Goal: Information Seeking & Learning: Learn about a topic

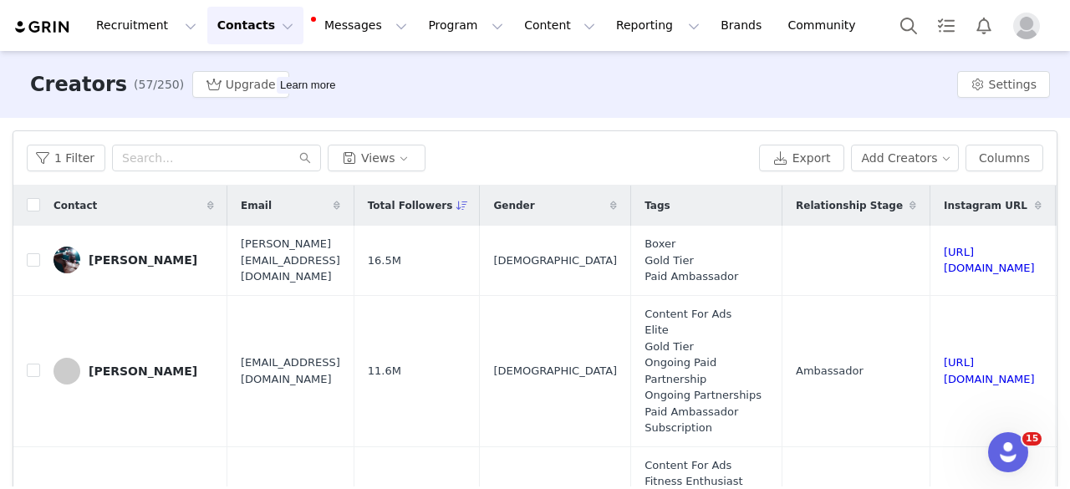
scroll to position [82, 0]
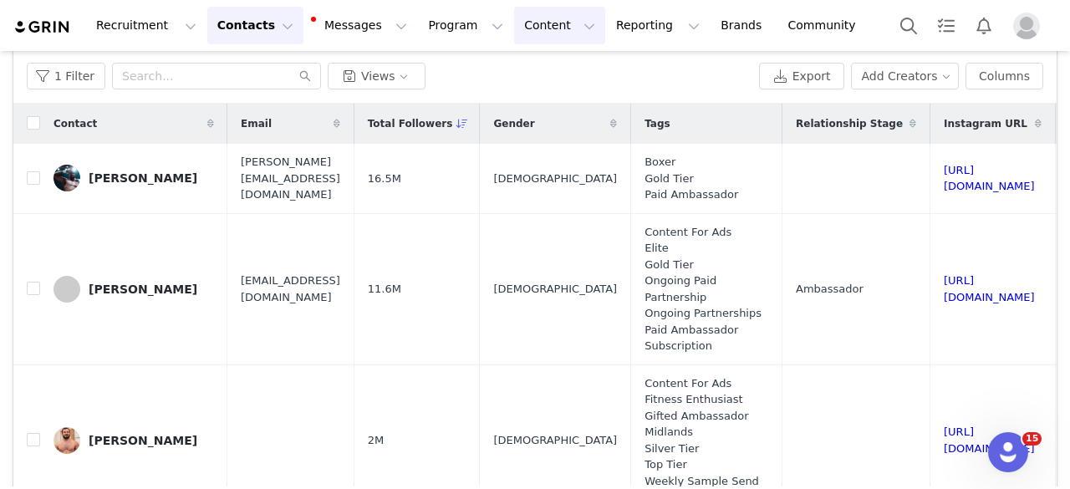
click at [514, 20] on button "Content Content" at bounding box center [559, 26] width 91 height 38
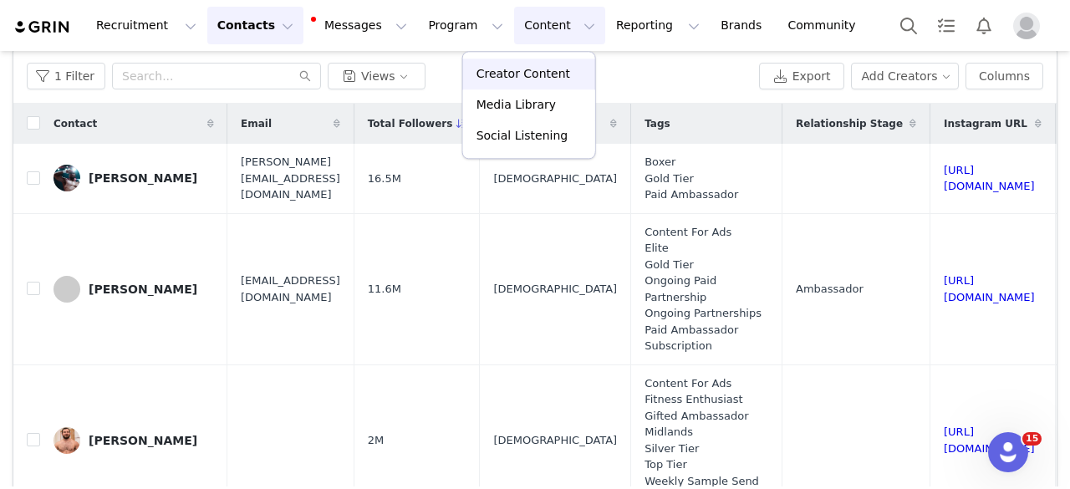
click at [498, 78] on p "Creator Content" at bounding box center [524, 74] width 94 height 18
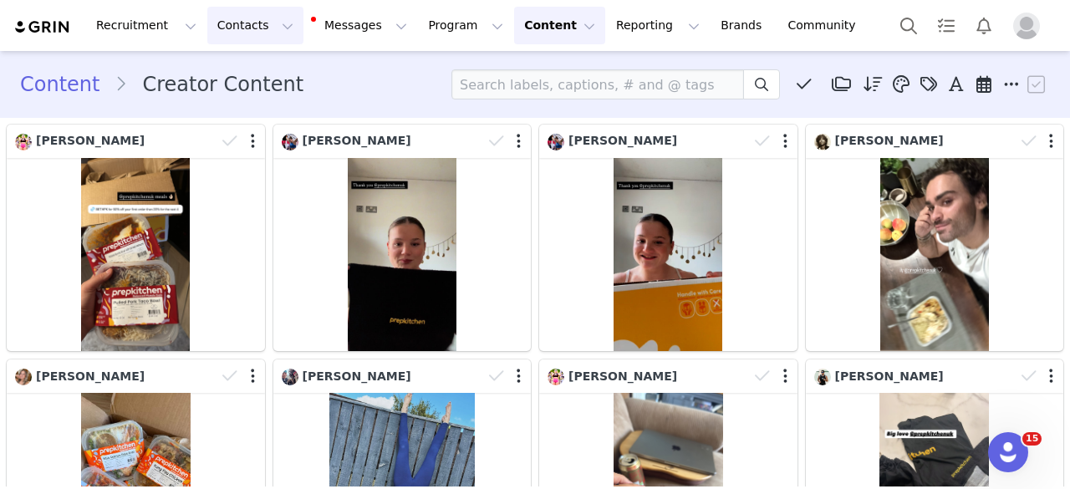
click at [217, 28] on button "Contacts Contacts" at bounding box center [255, 26] width 96 height 38
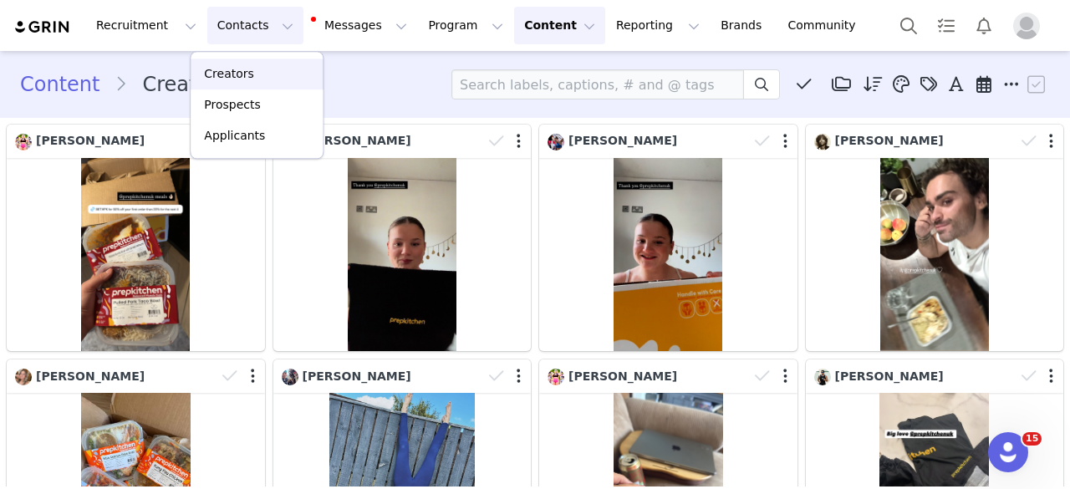
click at [224, 71] on p "Creators" at bounding box center [229, 74] width 50 height 18
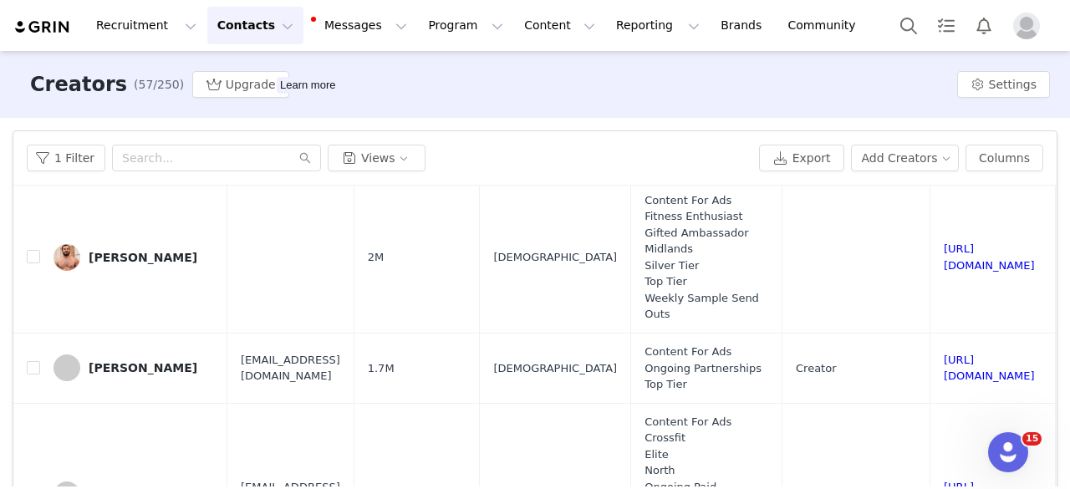
scroll to position [268, 0]
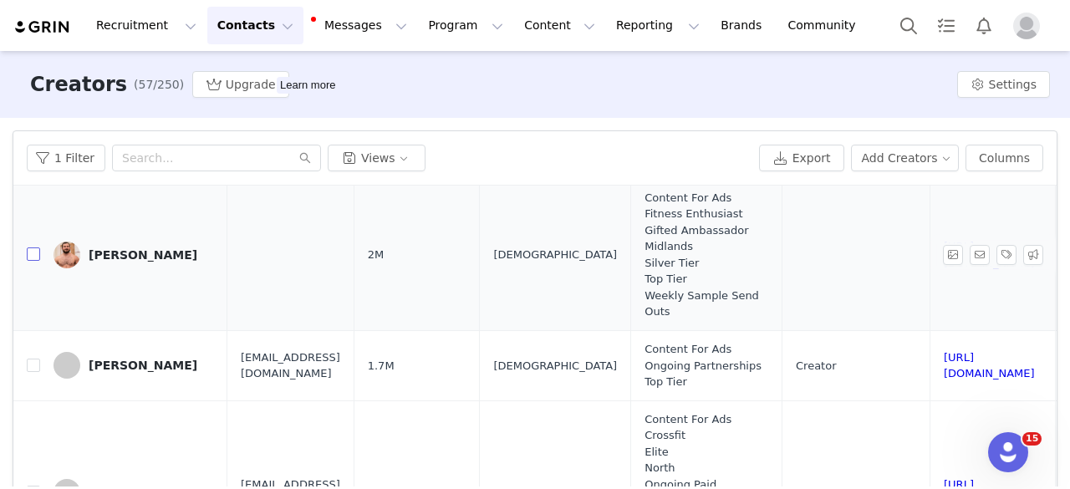
click at [37, 261] on input "checkbox" at bounding box center [33, 254] width 13 height 13
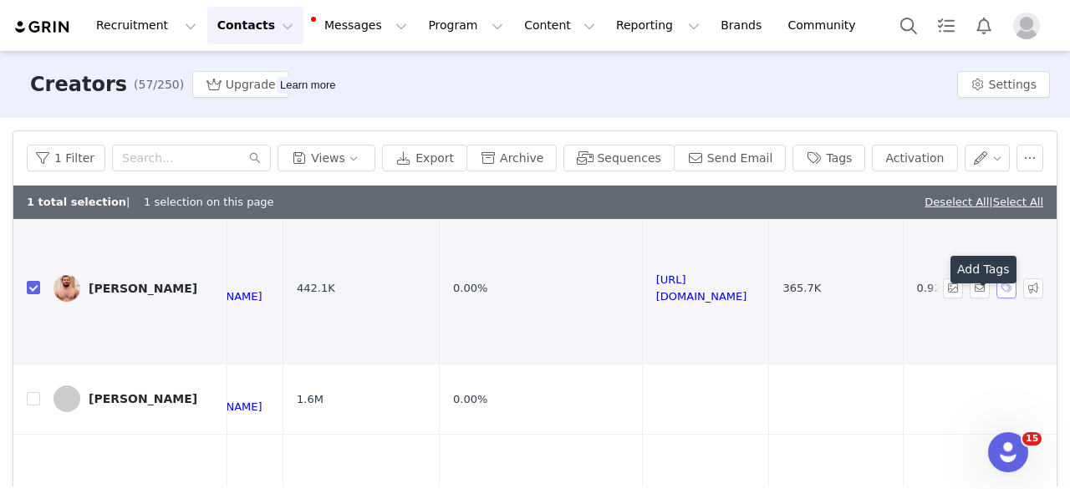
scroll to position [268, 834]
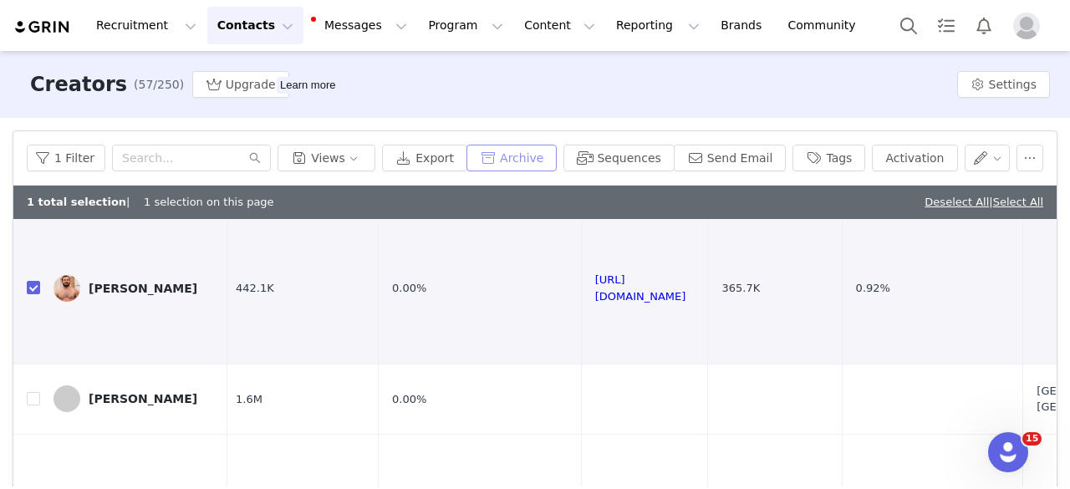
click at [547, 158] on button "Archive" at bounding box center [512, 158] width 90 height 27
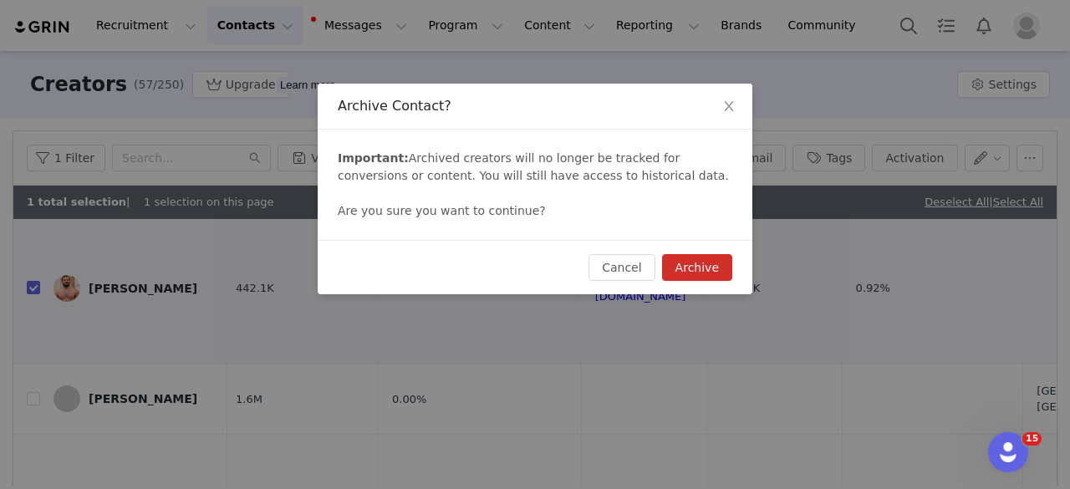
click at [695, 272] on button "Archive" at bounding box center [697, 267] width 70 height 27
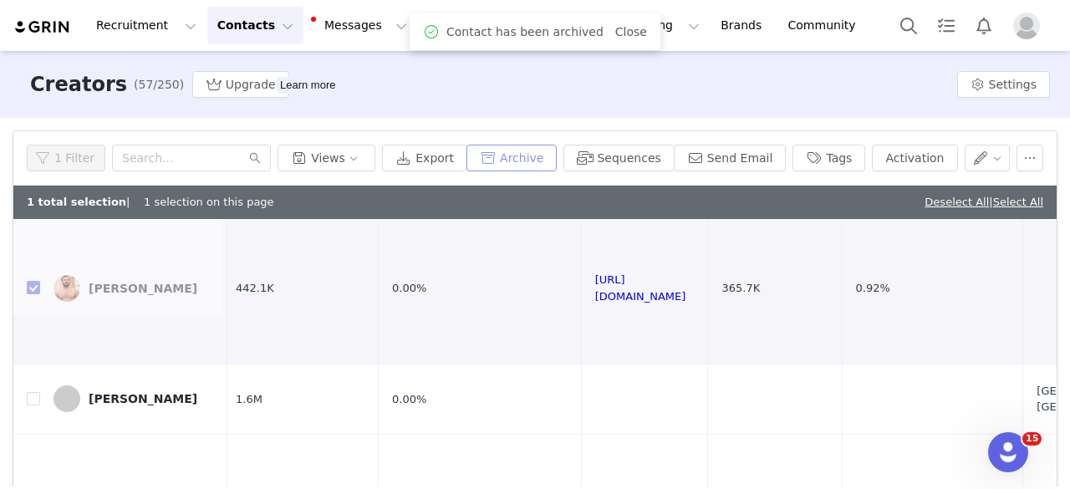
scroll to position [0, 0]
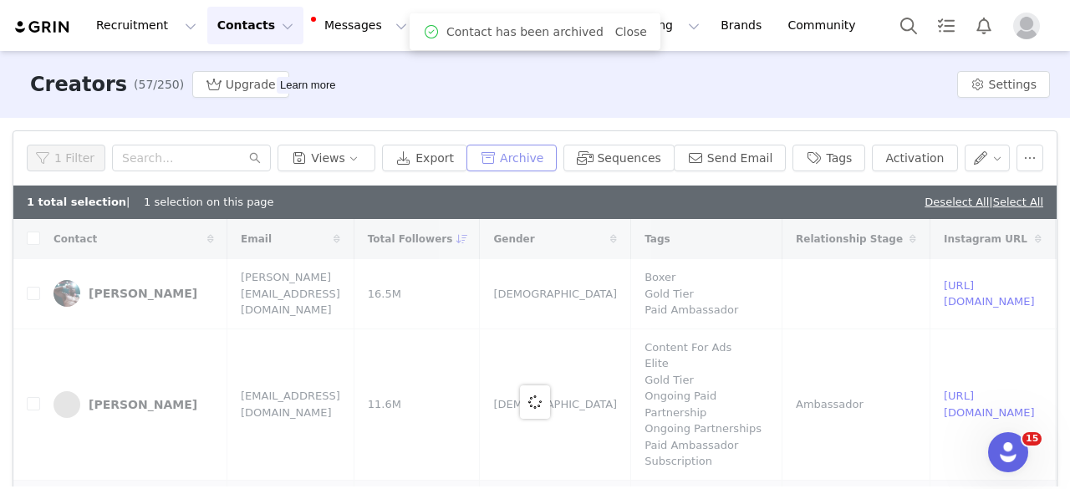
checkbox input "false"
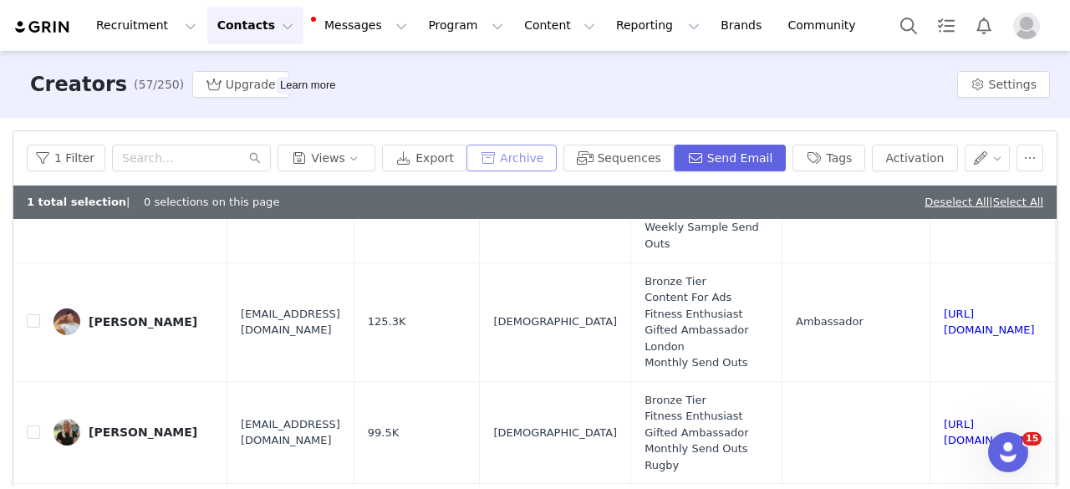
scroll to position [1952, 0]
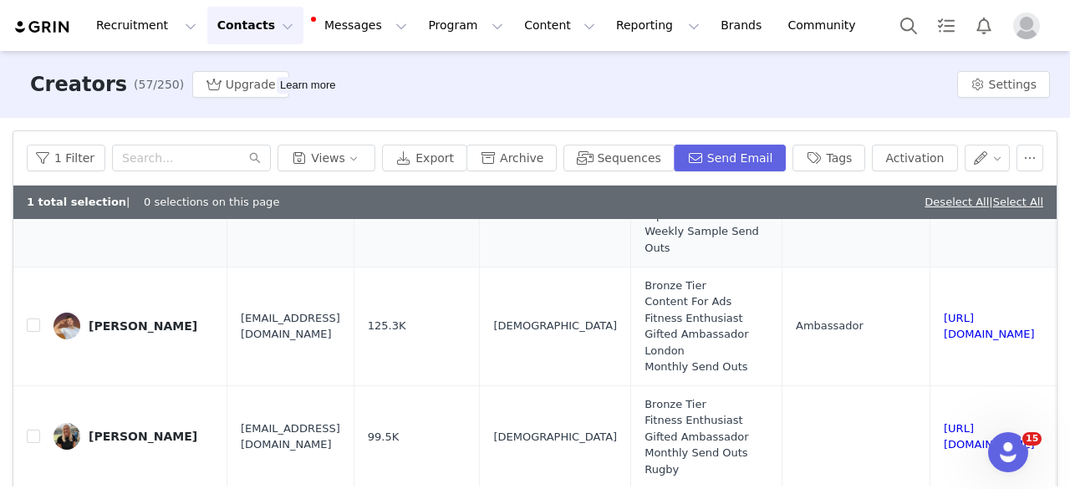
click at [35, 189] on input "checkbox" at bounding box center [33, 182] width 13 height 13
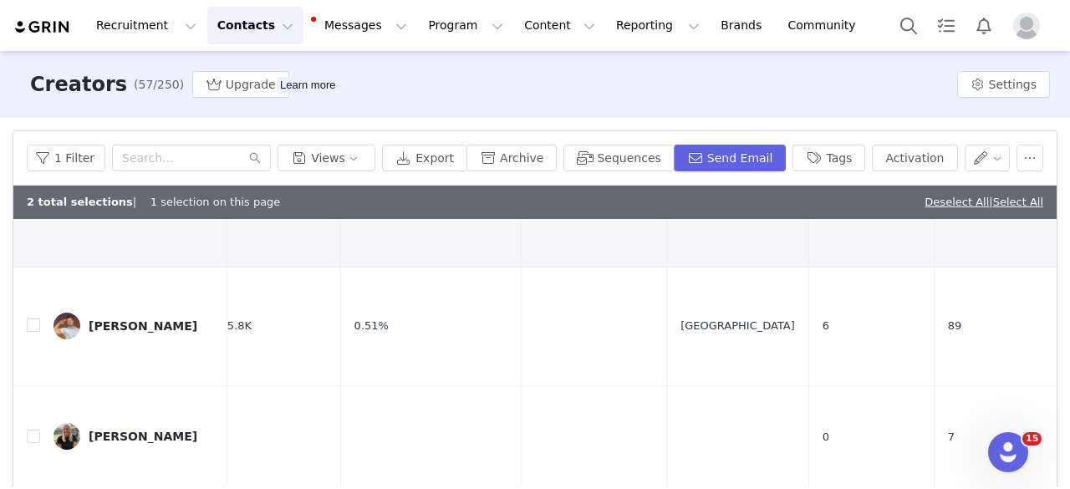
scroll to position [1952, 1345]
click at [543, 163] on button "Archive" at bounding box center [512, 158] width 90 height 27
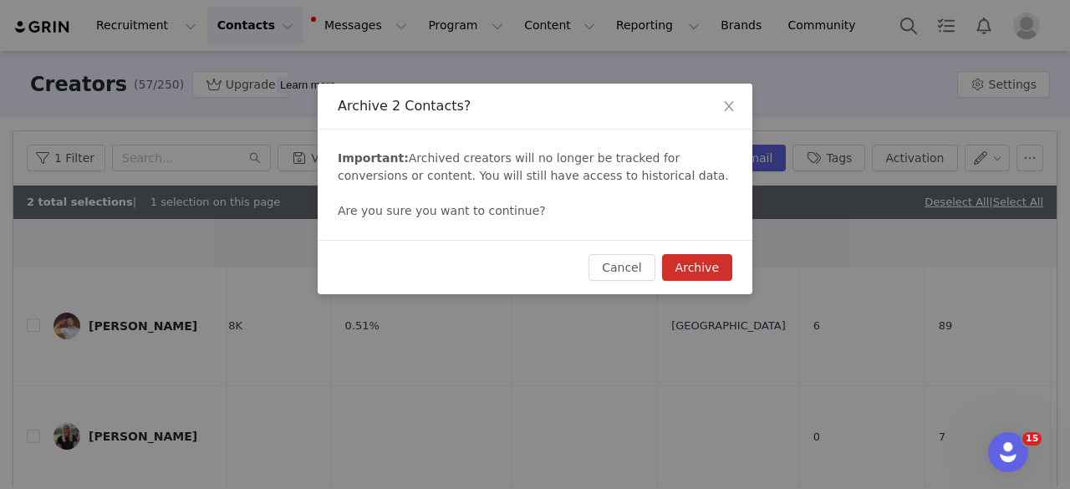
click at [711, 266] on button "Archive" at bounding box center [697, 267] width 70 height 27
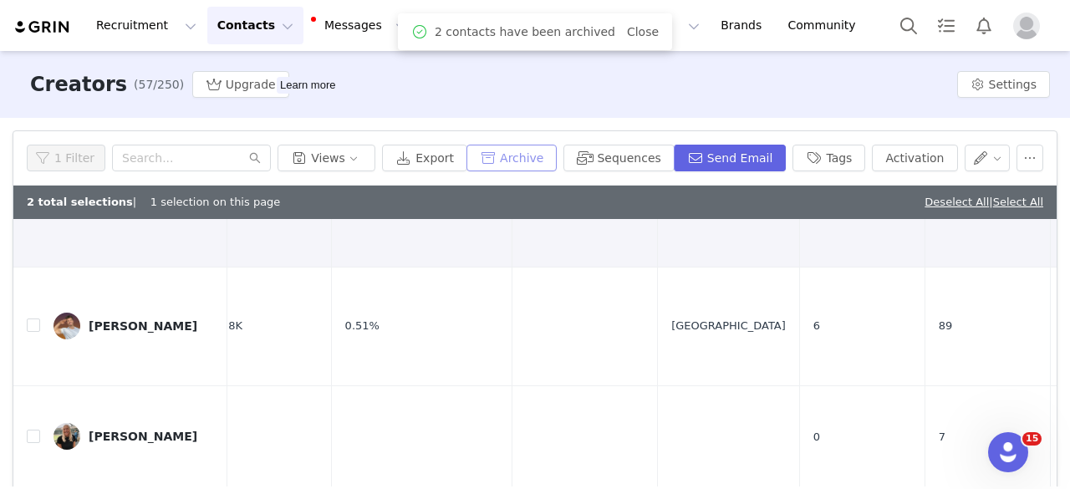
scroll to position [0, 0]
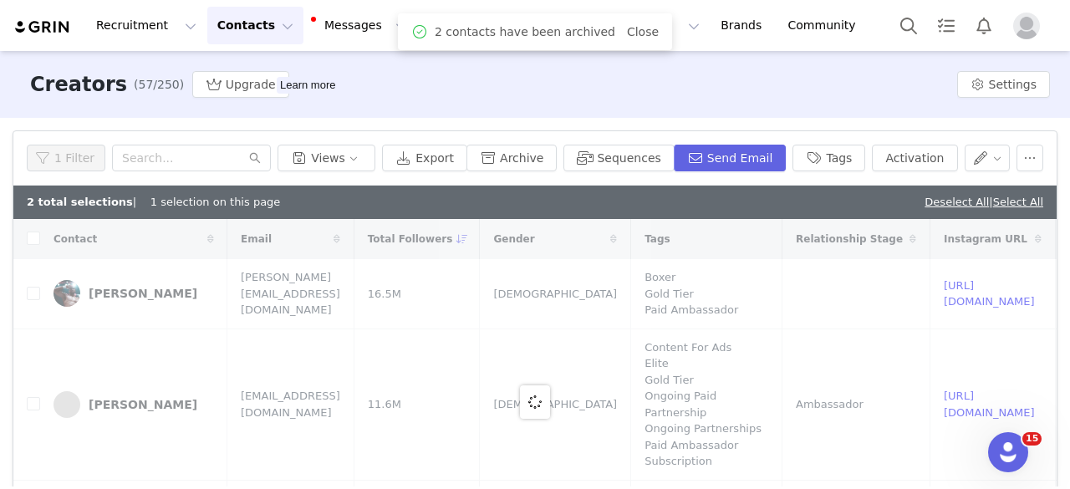
checkbox input "false"
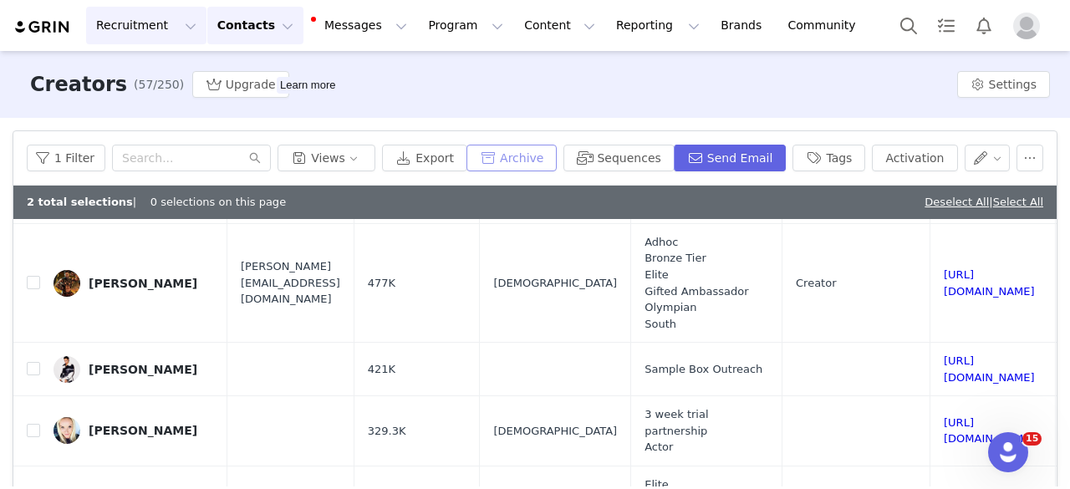
scroll to position [636, 0]
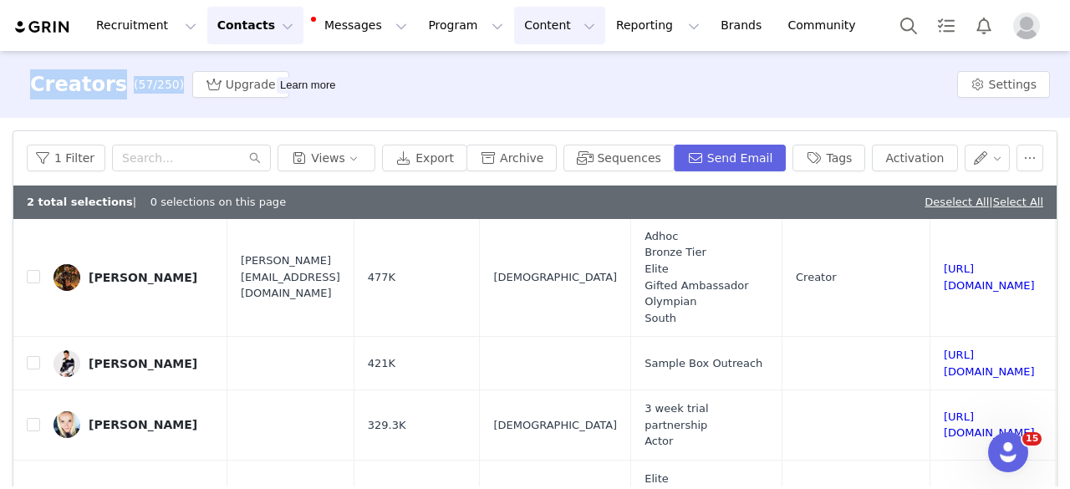
drag, startPoint x: 588, startPoint y: 86, endPoint x: 498, endPoint y: 22, distance: 110.2
click at [498, 22] on div "Recruitment Recruitment Creator Search Curated Lists Landing Pages Web Extensio…" at bounding box center [535, 244] width 1070 height 489
click at [514, 22] on button "Content Content" at bounding box center [559, 26] width 91 height 38
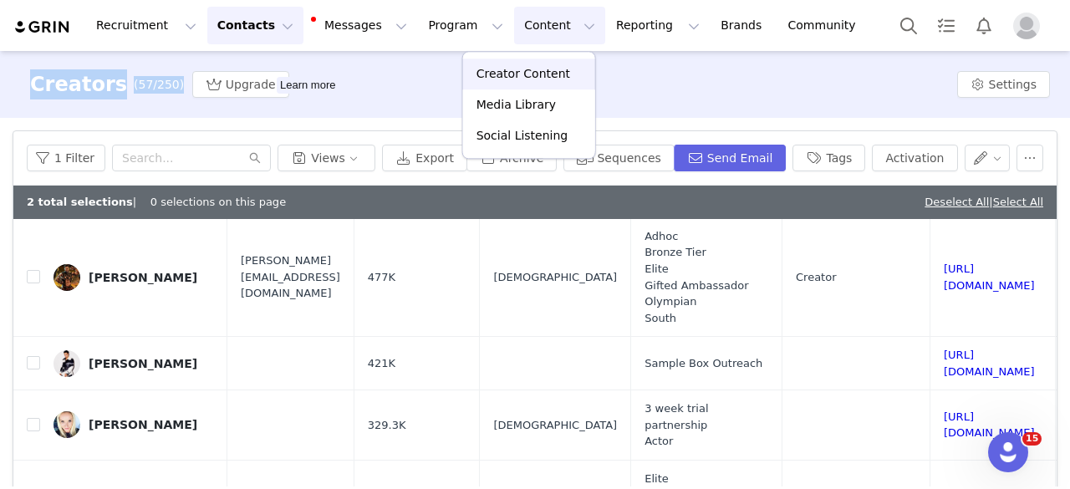
click at [508, 78] on p "Creator Content" at bounding box center [524, 74] width 94 height 18
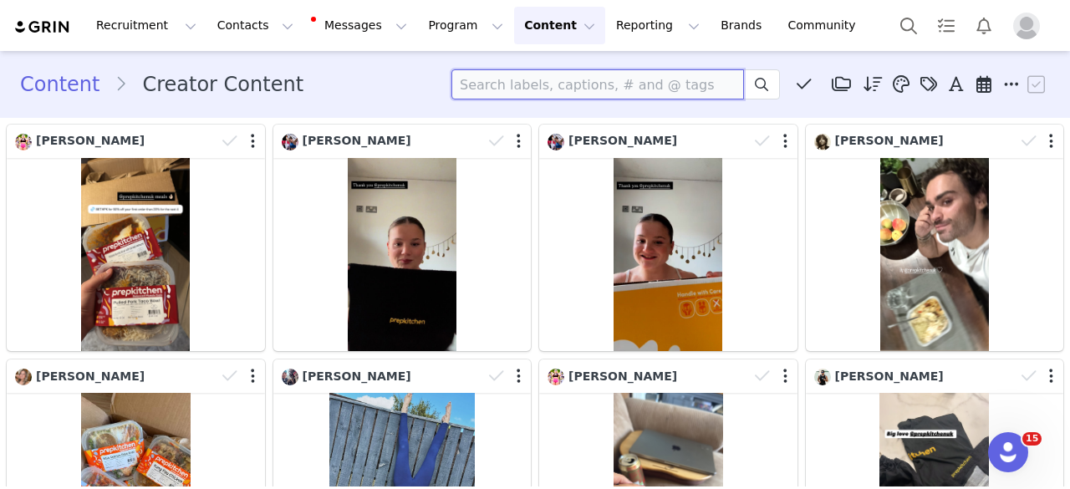
click at [545, 79] on input at bounding box center [598, 84] width 293 height 30
type input "tamzin"
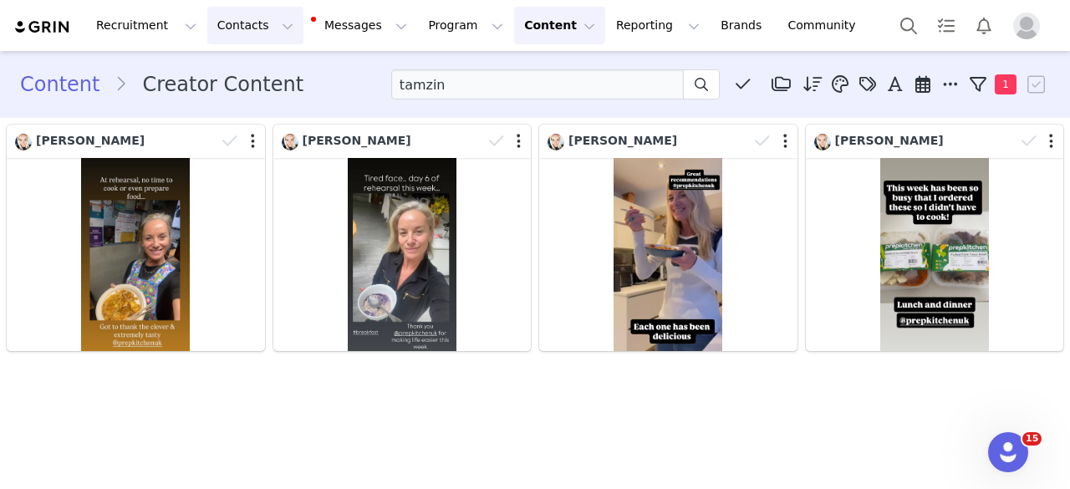
click at [250, 18] on button "Contacts Contacts" at bounding box center [255, 26] width 96 height 38
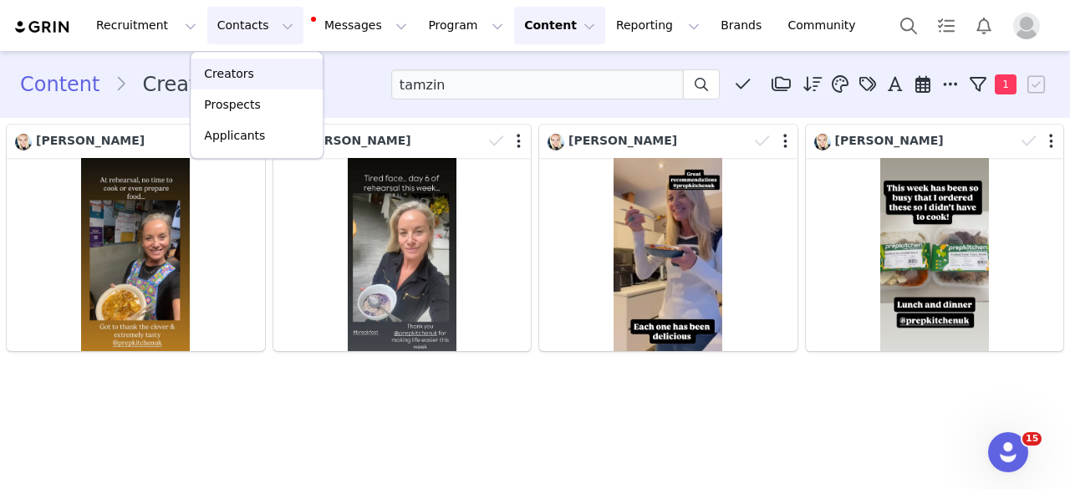
click at [243, 73] on p "Creators" at bounding box center [229, 74] width 50 height 18
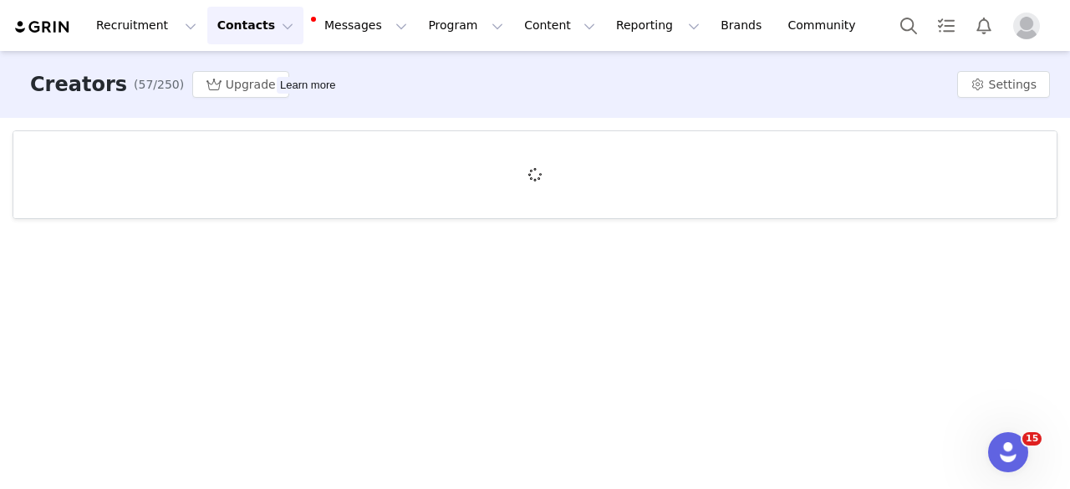
click at [638, 88] on div "Creators (57/250) Upgrade Learn more Settings" at bounding box center [535, 84] width 1070 height 67
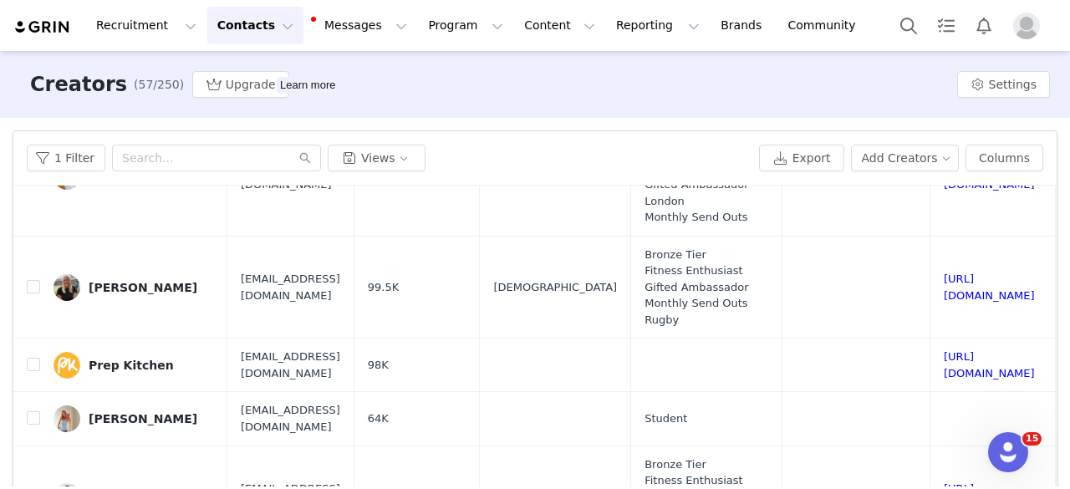
scroll to position [1744, 0]
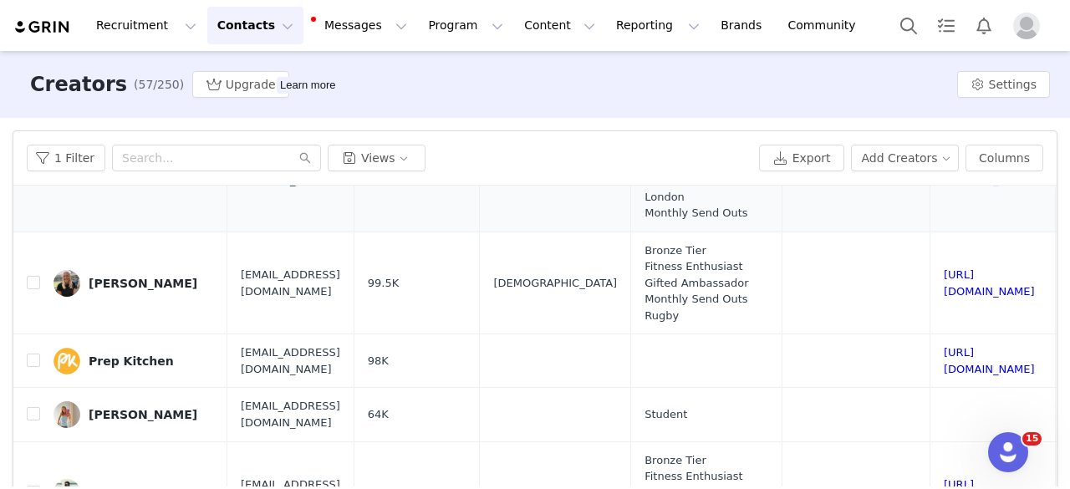
click at [34, 179] on input "checkbox" at bounding box center [33, 172] width 13 height 13
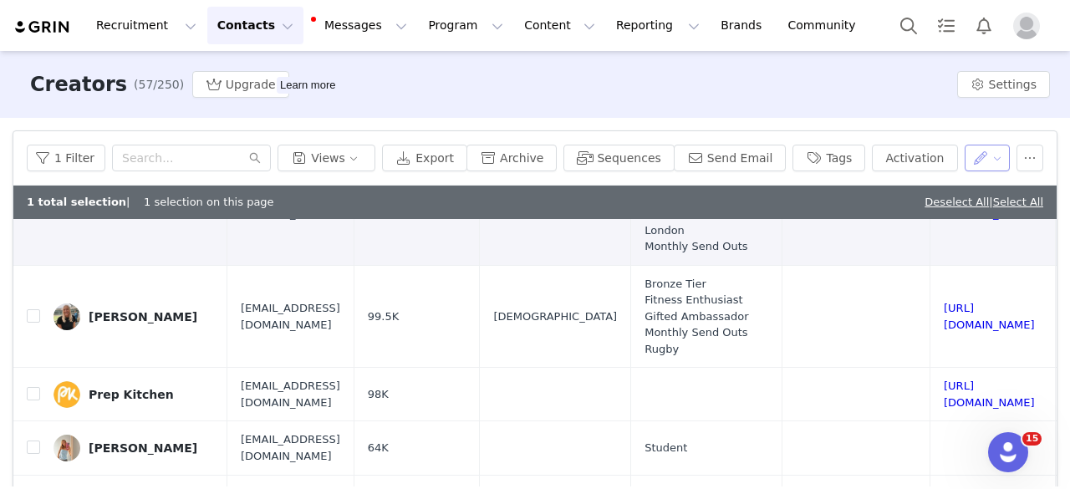
click at [992, 156] on button "button" at bounding box center [988, 158] width 46 height 27
click at [860, 78] on div "Creators (57/250) Upgrade Learn more Settings" at bounding box center [535, 84] width 1070 height 67
click at [32, 212] on input "checkbox" at bounding box center [33, 205] width 13 height 13
checkbox input "false"
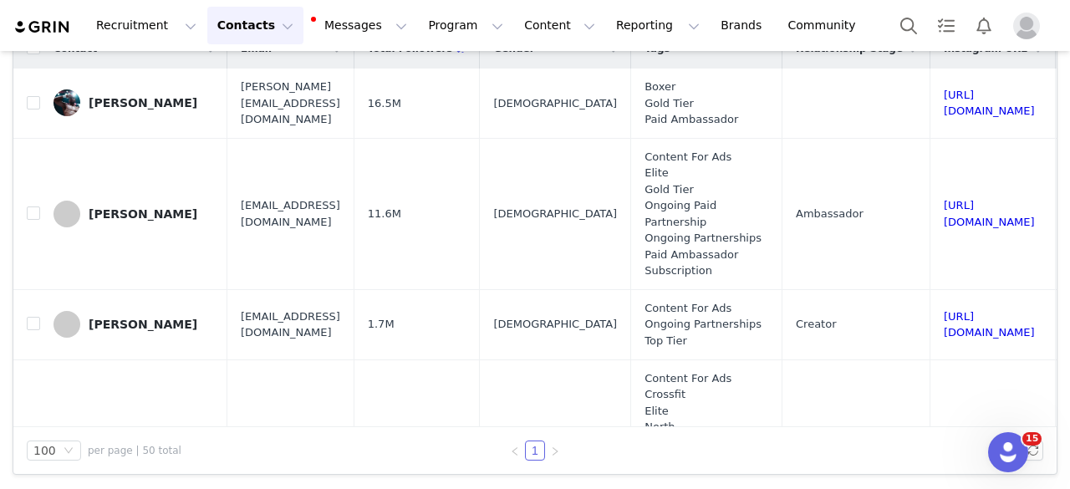
scroll to position [0, 0]
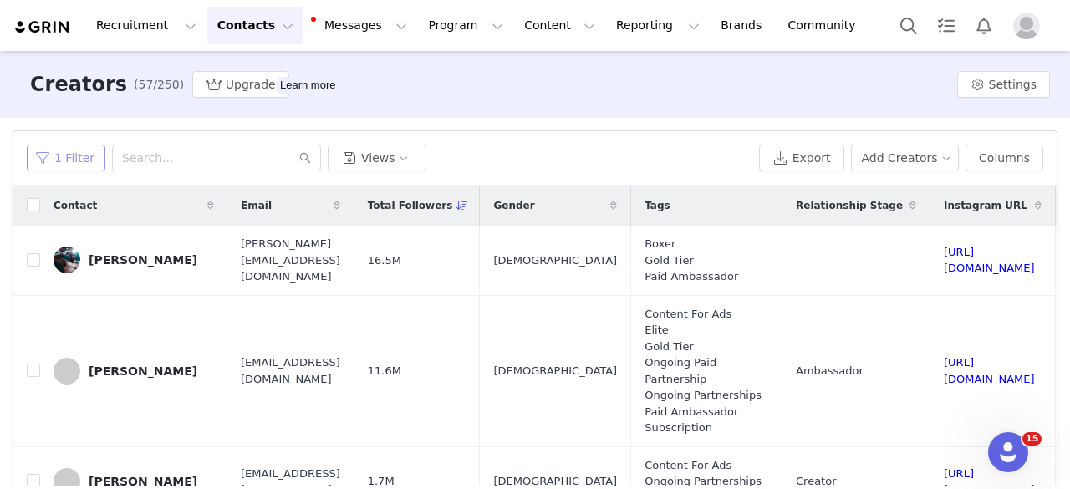
click at [72, 156] on button "1 Filter" at bounding box center [66, 158] width 79 height 27
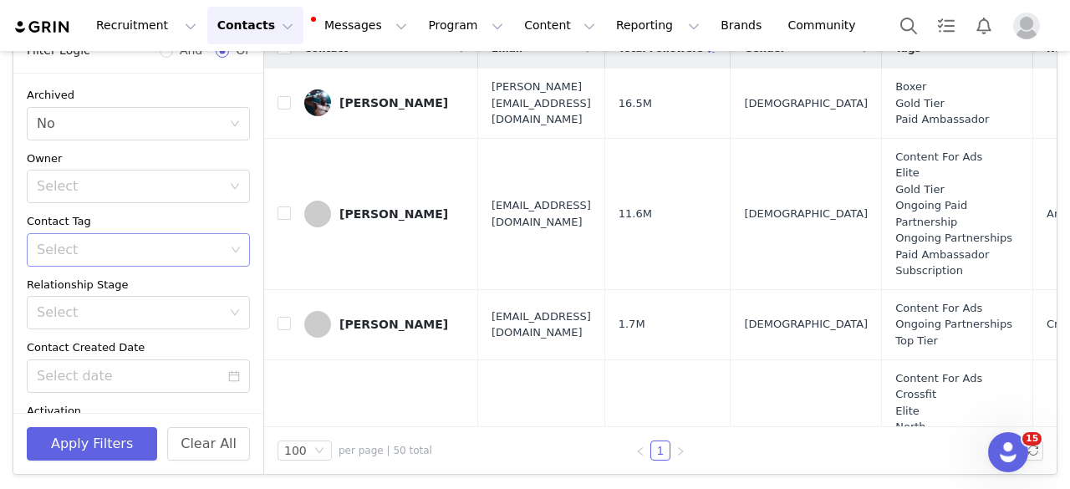
click at [132, 262] on div "Select" at bounding box center [132, 250] width 201 height 32
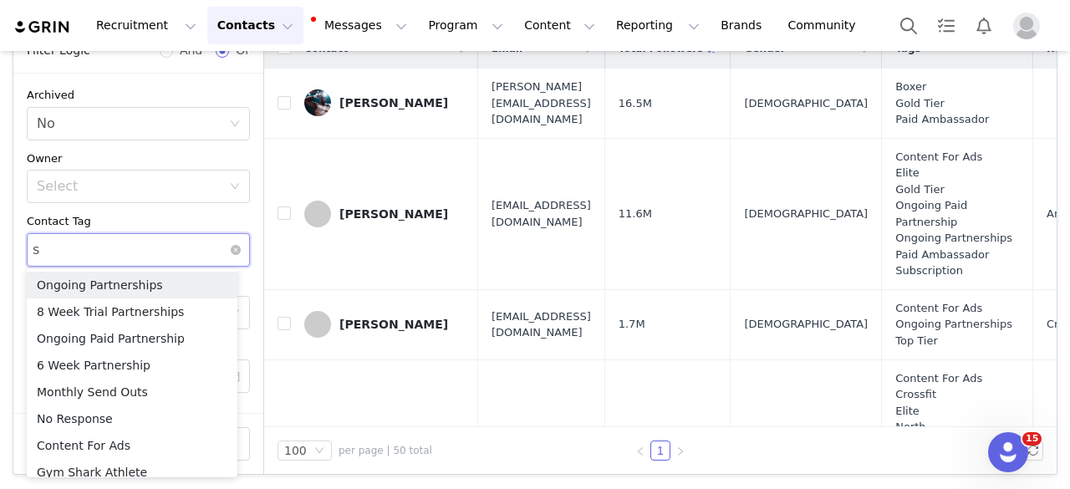
type input "st"
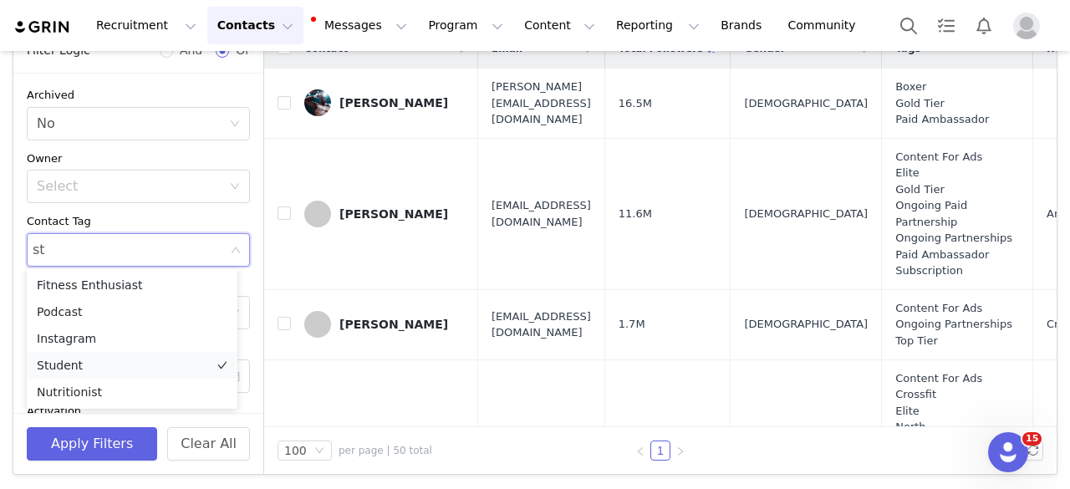
click at [99, 358] on li "Student" at bounding box center [132, 365] width 211 height 27
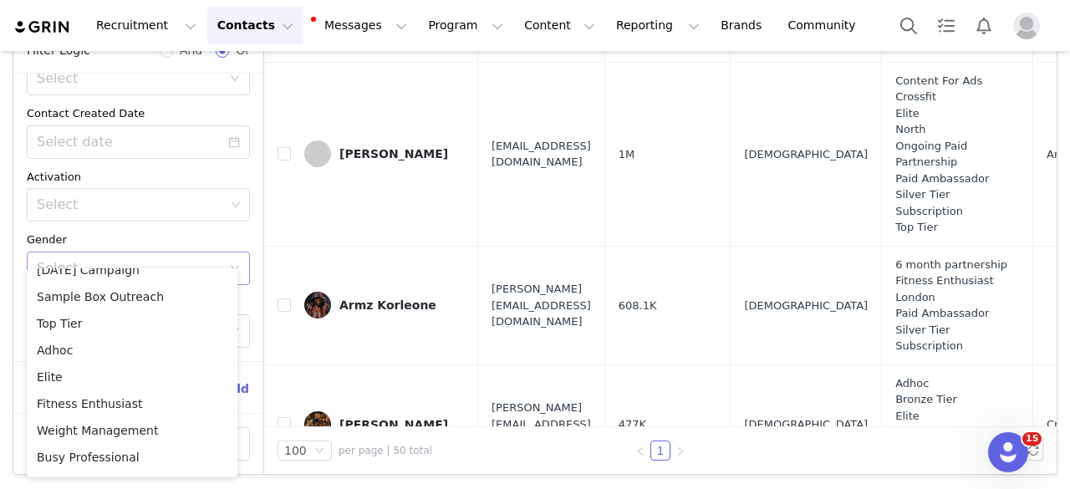
scroll to position [806, 0]
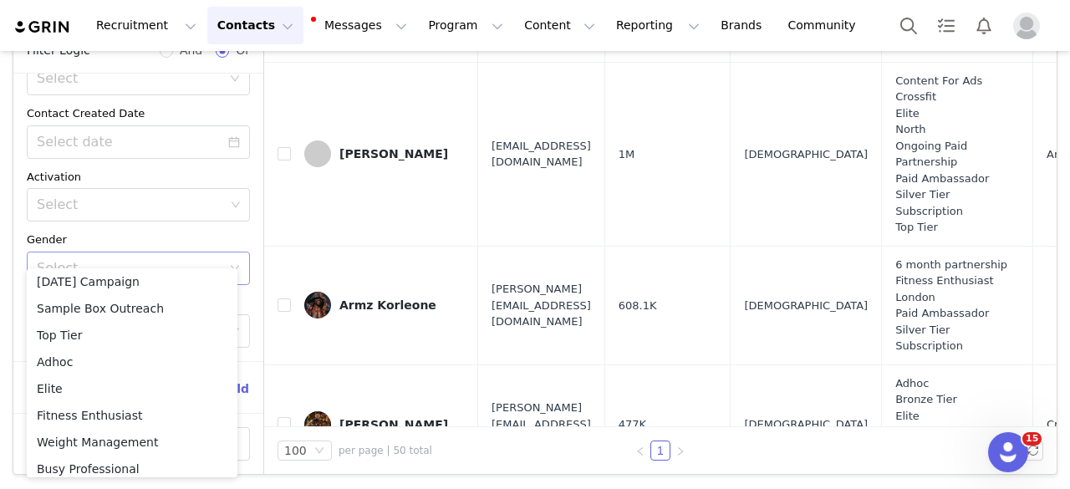
click at [230, 263] on icon "icon: down" at bounding box center [235, 268] width 10 height 10
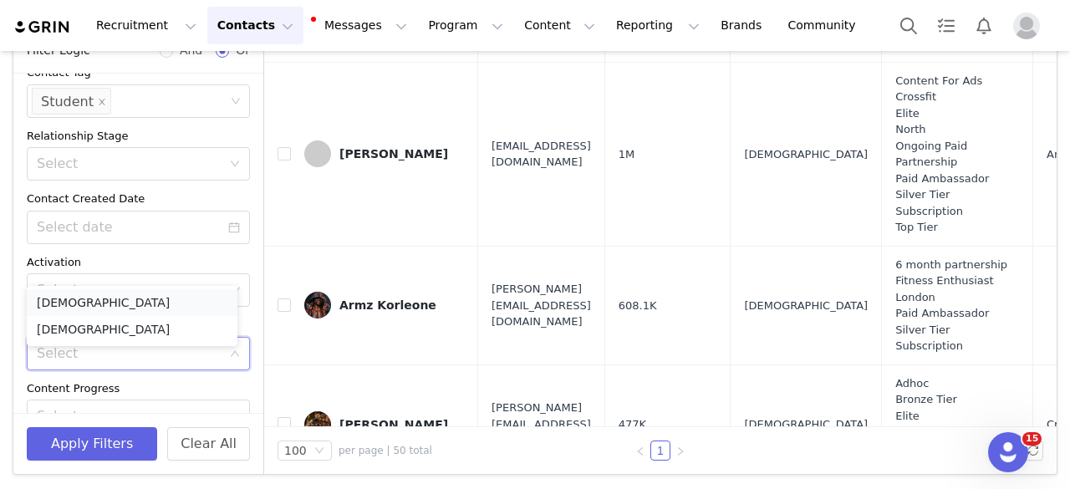
scroll to position [152, 0]
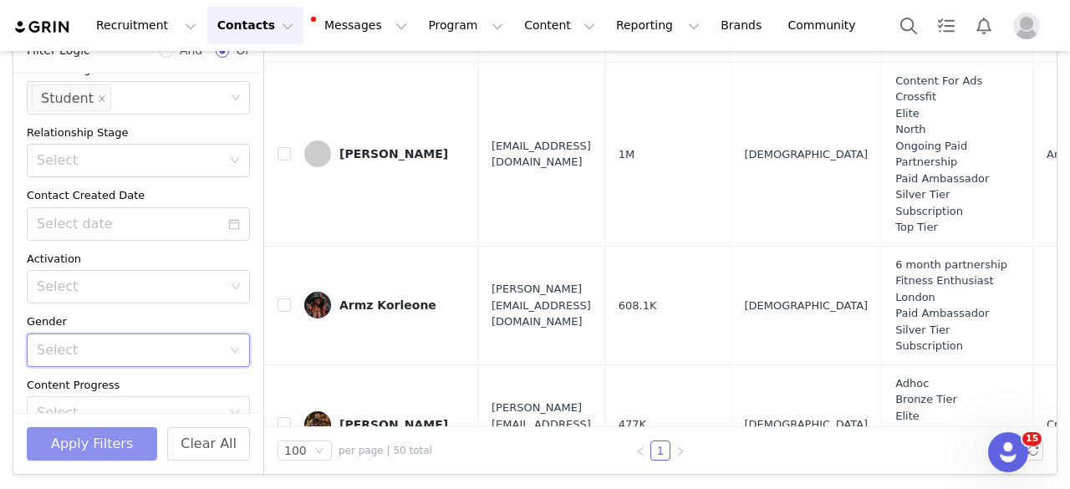
click at [100, 451] on button "Apply Filters" at bounding box center [92, 443] width 130 height 33
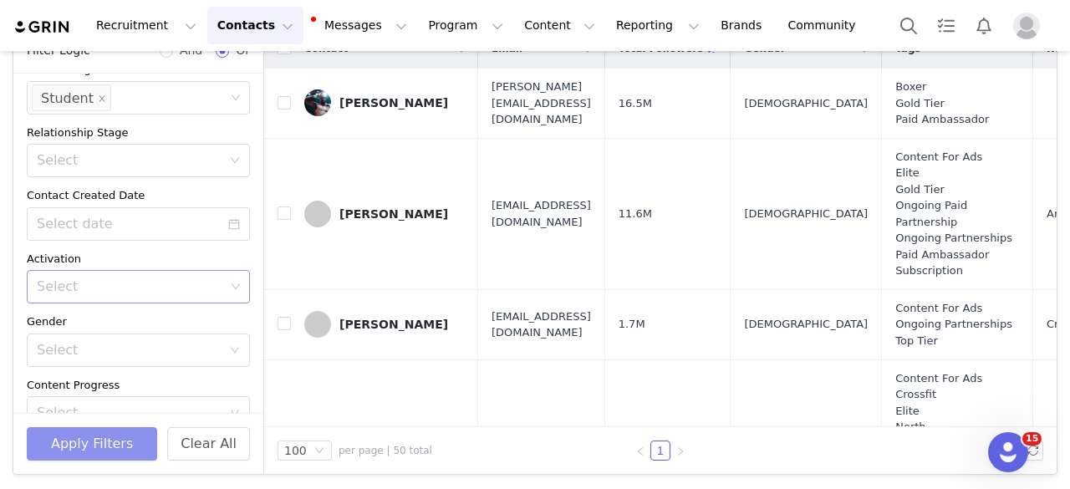
scroll to position [234, 0]
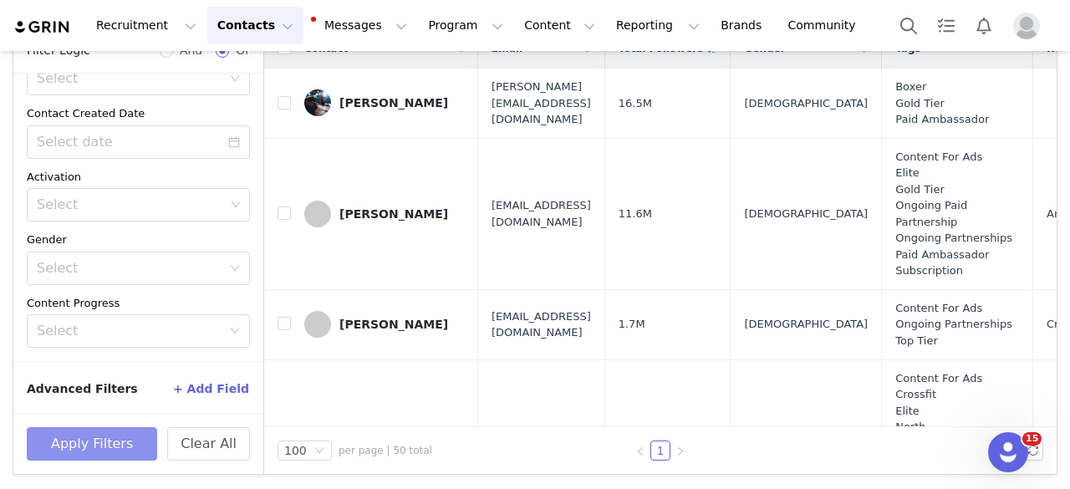
click at [114, 447] on button "Apply Filters" at bounding box center [92, 443] width 130 height 33
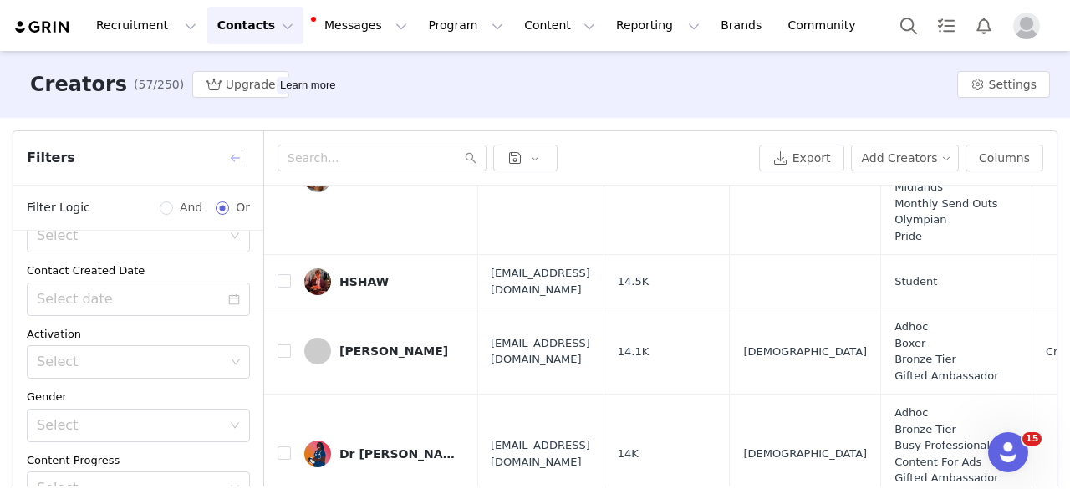
click at [239, 159] on button "button" at bounding box center [236, 158] width 27 height 27
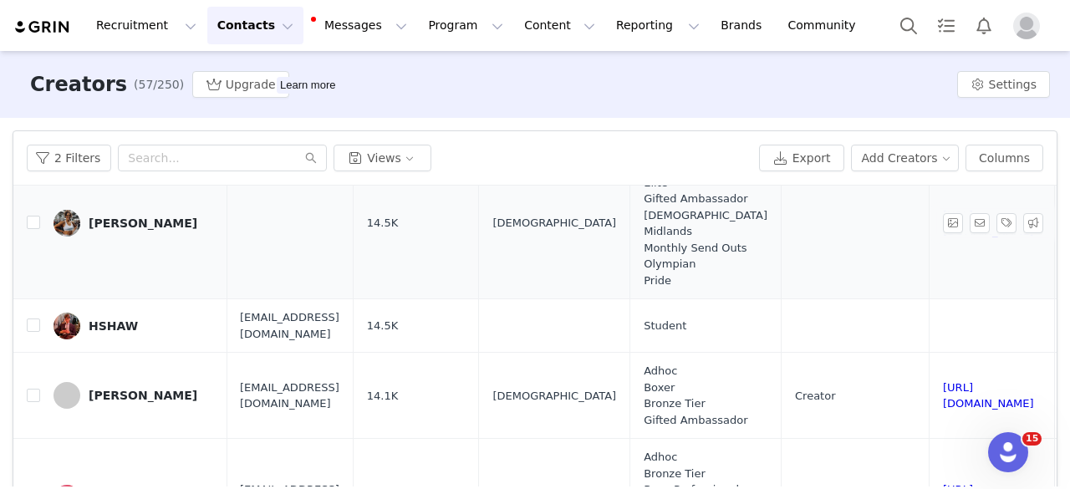
scroll to position [3221, 1]
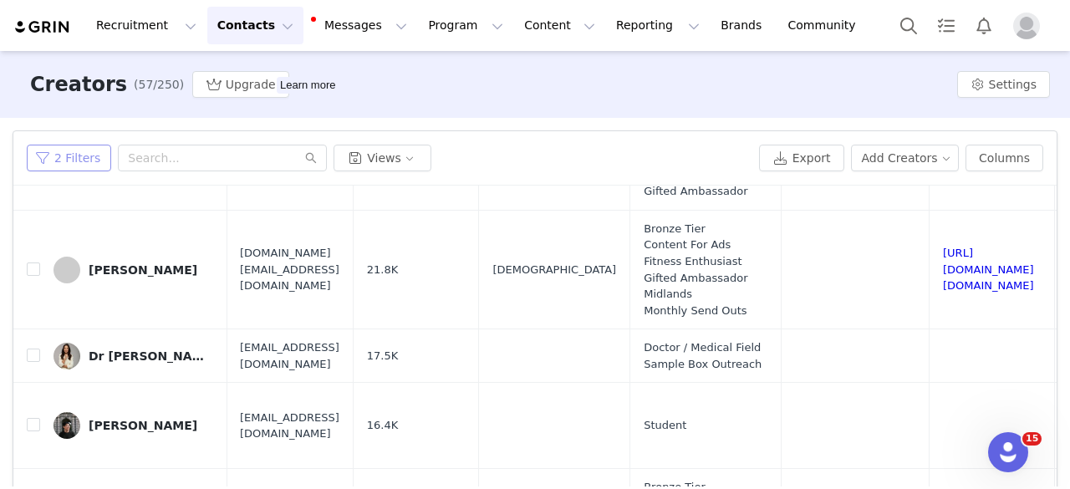
click at [92, 164] on button "2 Filters" at bounding box center [69, 158] width 84 height 27
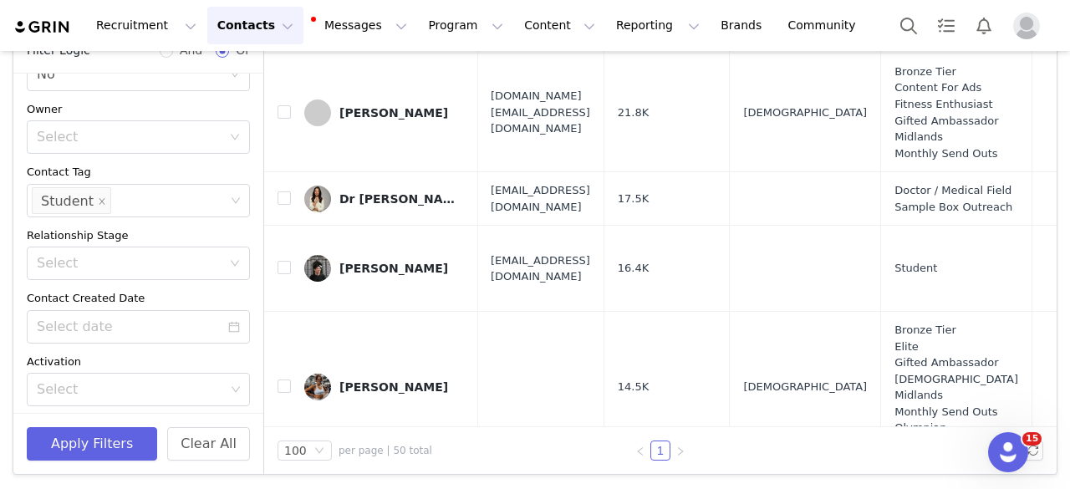
scroll to position [50, 0]
click at [98, 200] on icon "icon: close" at bounding box center [102, 200] width 8 height 8
click at [106, 443] on button "Apply Filters" at bounding box center [92, 443] width 130 height 33
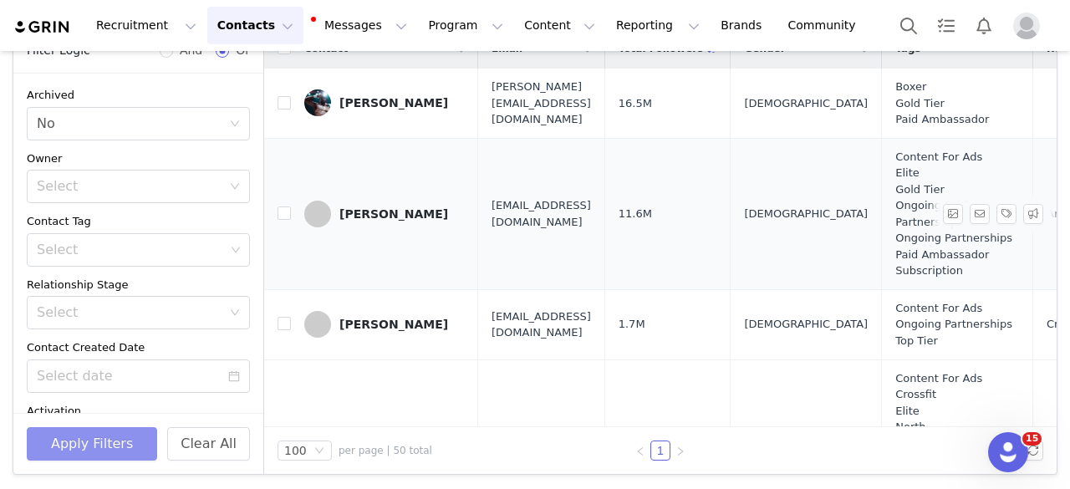
scroll to position [0, 0]
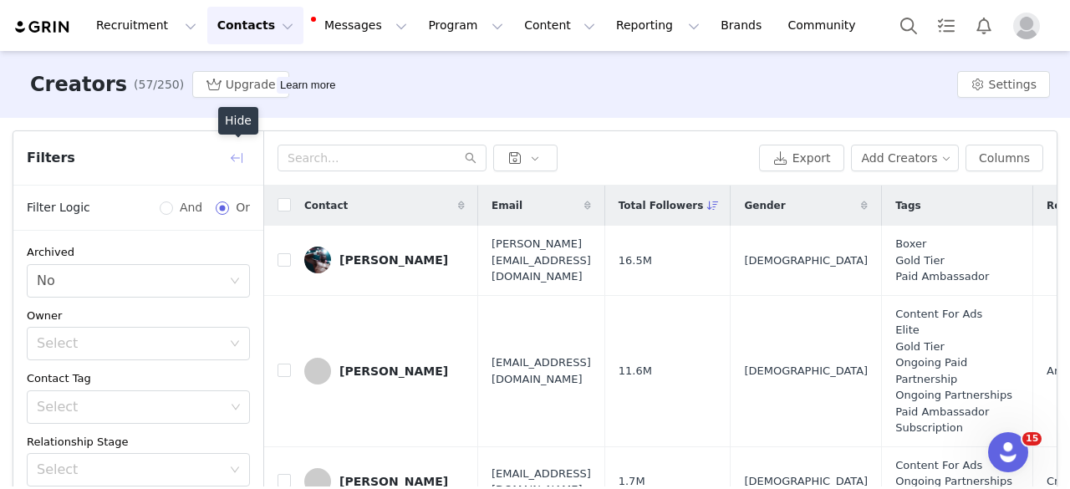
click at [242, 156] on button "button" at bounding box center [236, 158] width 27 height 27
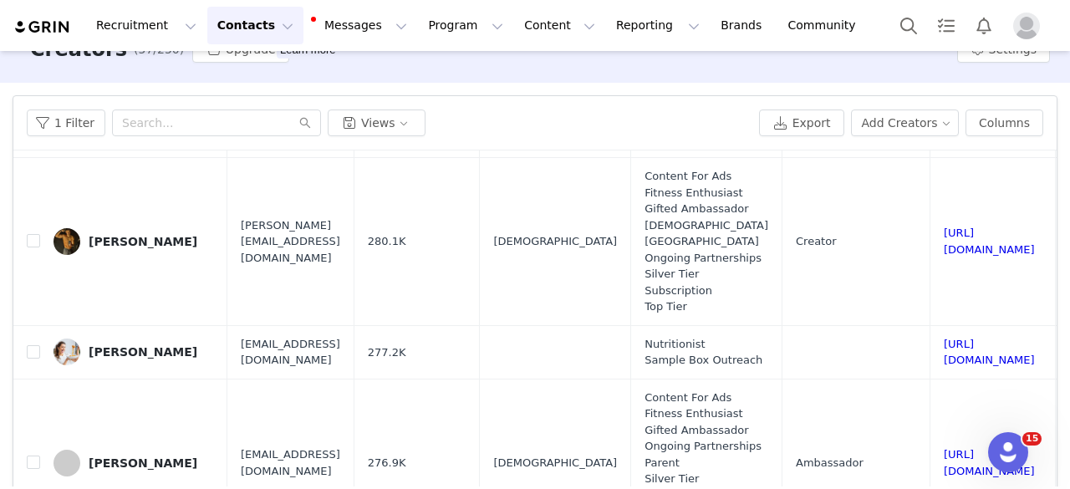
scroll to position [896, 0]
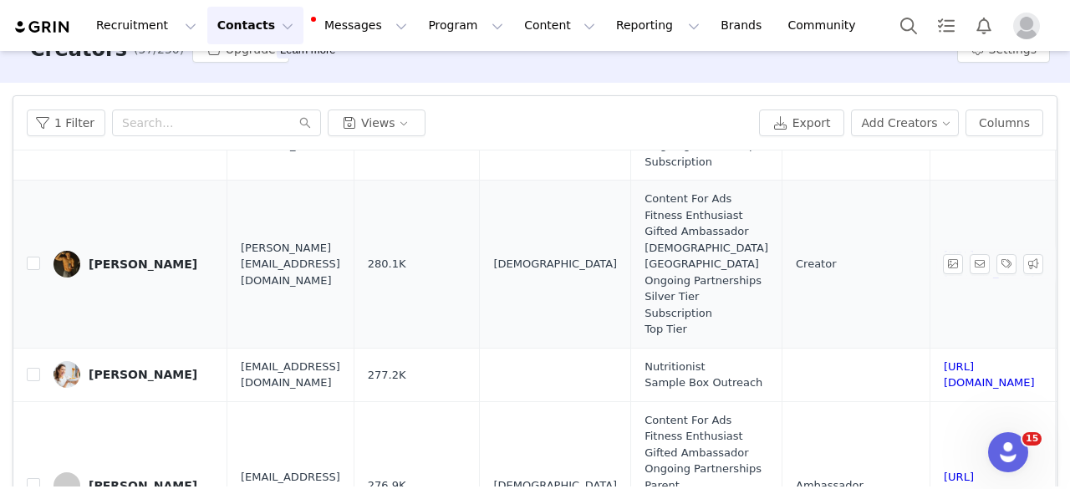
click at [156, 271] on div "[PERSON_NAME]" at bounding box center [143, 264] width 109 height 13
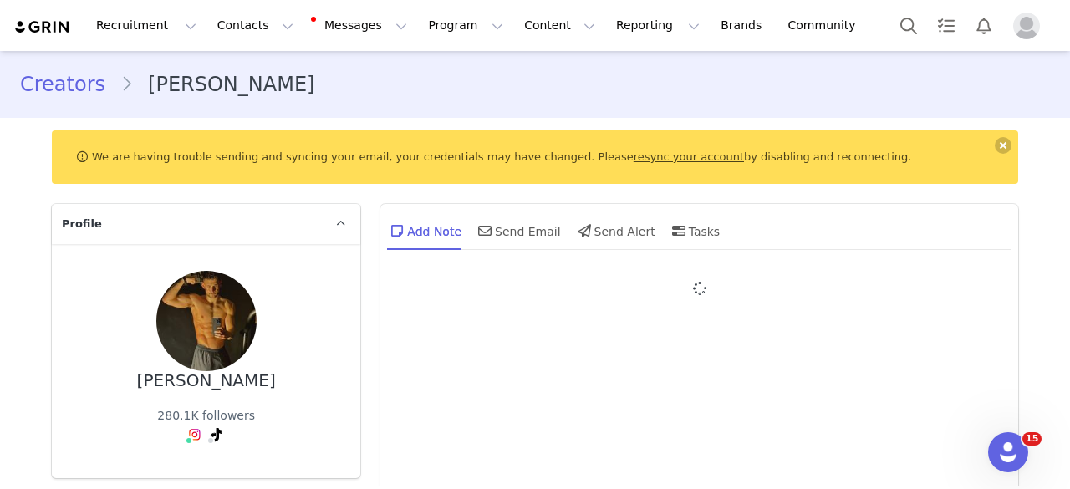
type input "+1 ([GEOGRAPHIC_DATA])"
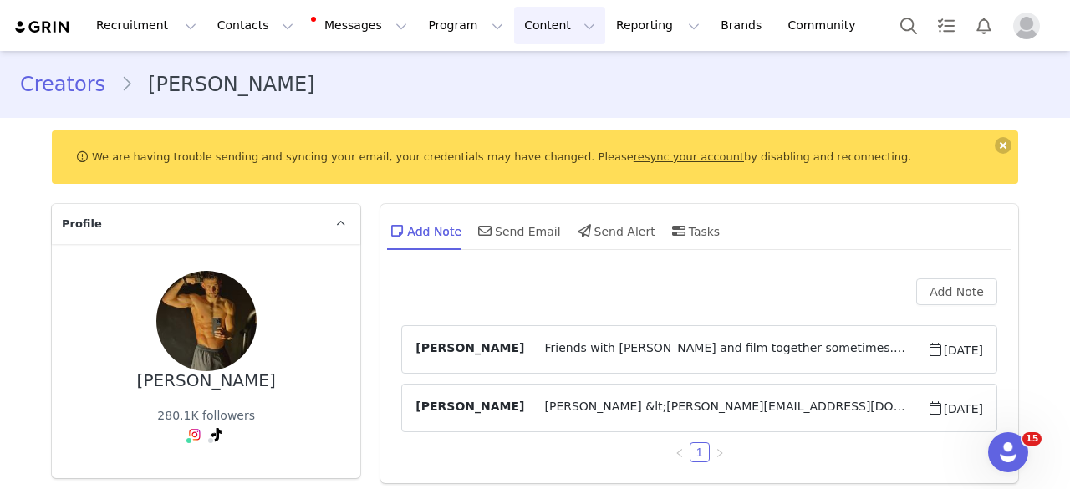
click at [514, 21] on button "Content Content" at bounding box center [559, 26] width 91 height 38
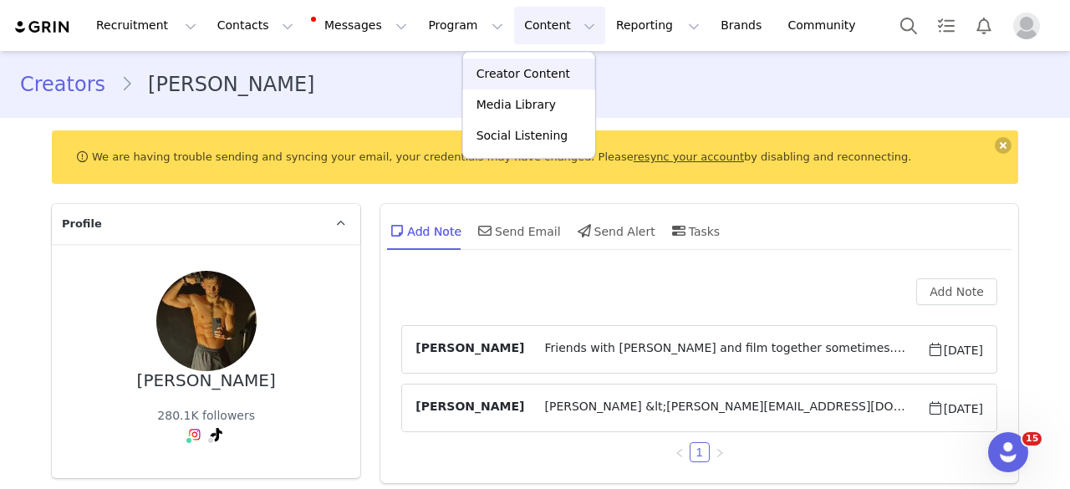
click at [513, 79] on p "Creator Content" at bounding box center [524, 74] width 94 height 18
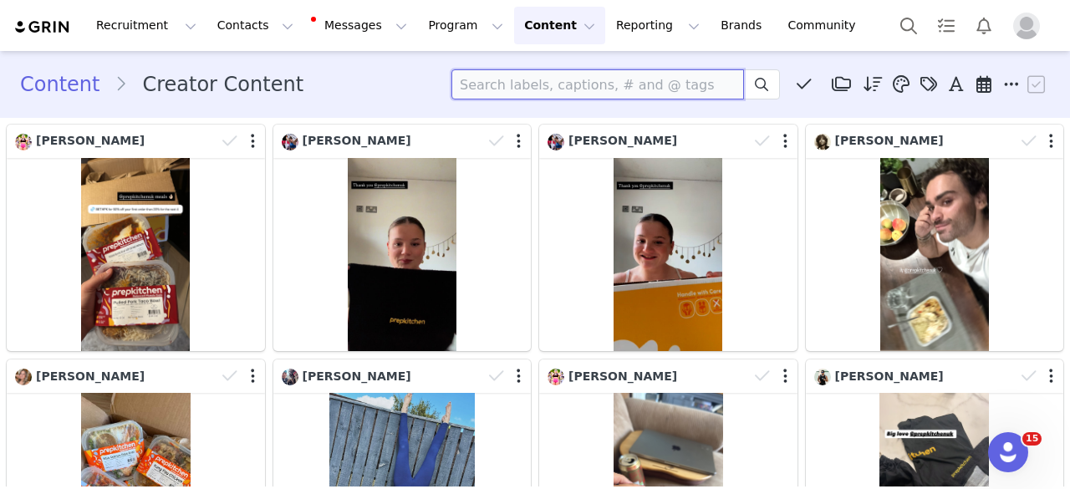
click at [523, 84] on input at bounding box center [598, 84] width 293 height 30
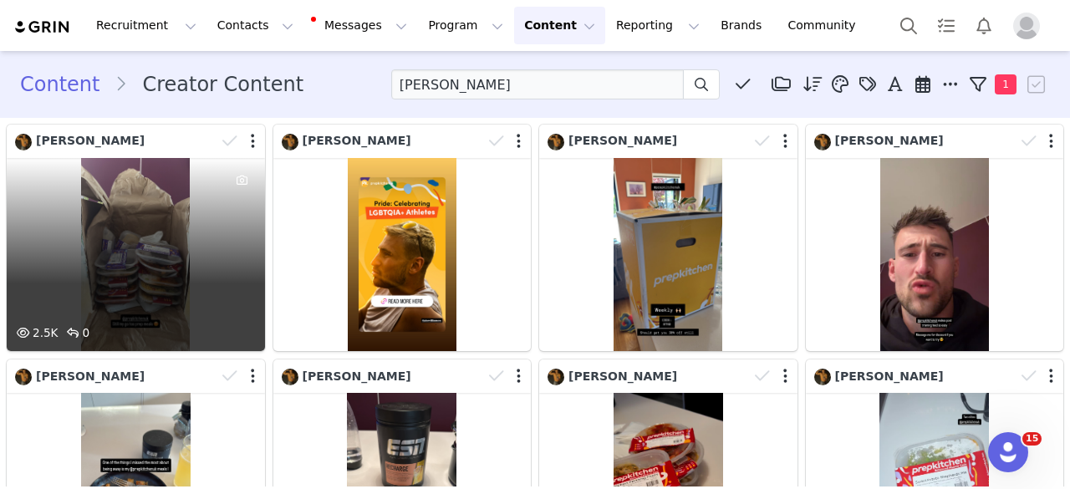
click at [191, 213] on div "2.5K 0" at bounding box center [136, 254] width 258 height 193
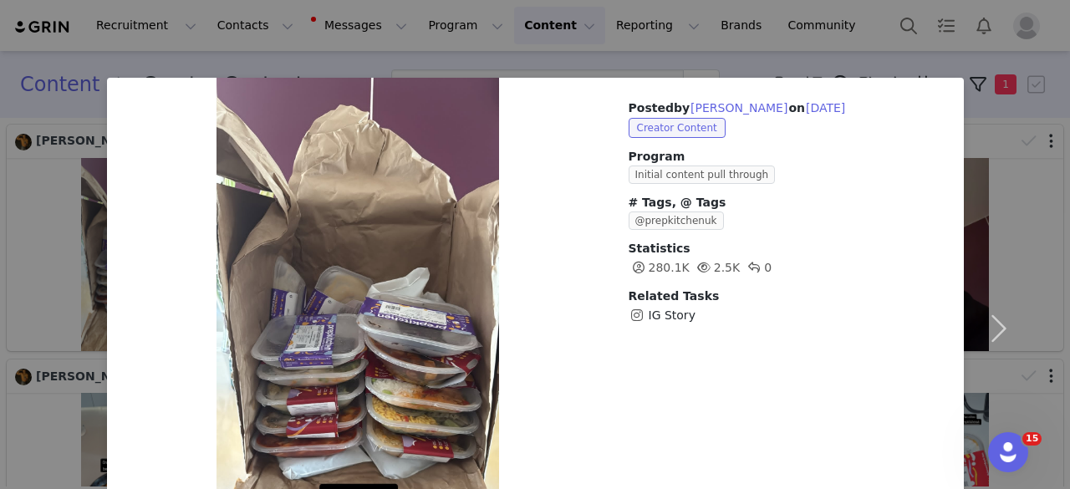
scroll to position [115, 0]
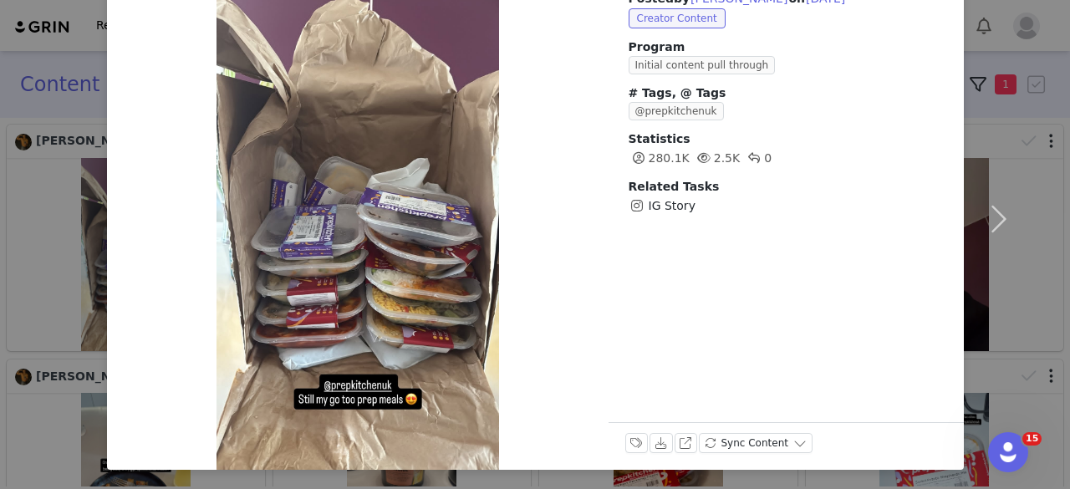
click at [1052, 100] on div "Posted by [PERSON_NAME] on [DATE] Creator Content Program Initial content pull …" at bounding box center [535, 244] width 1070 height 489
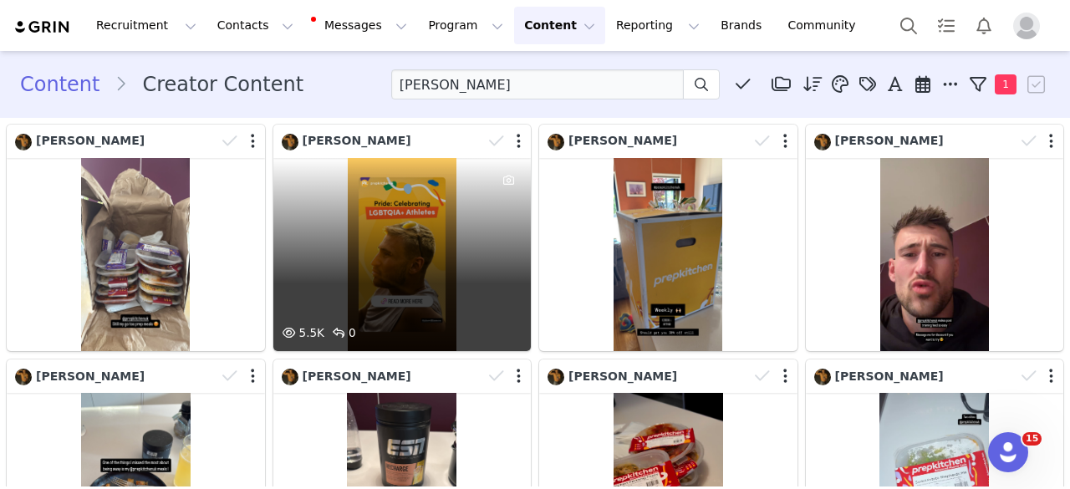
click at [410, 227] on div "5.5K 0" at bounding box center [402, 254] width 258 height 193
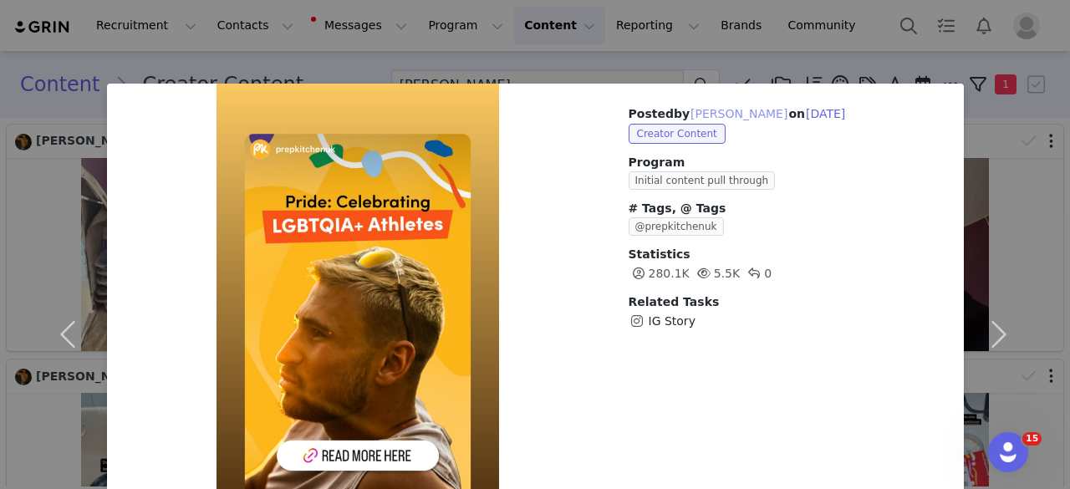
click at [733, 115] on button "[PERSON_NAME]" at bounding box center [739, 114] width 99 height 20
type input "[PERSON_NAME]"
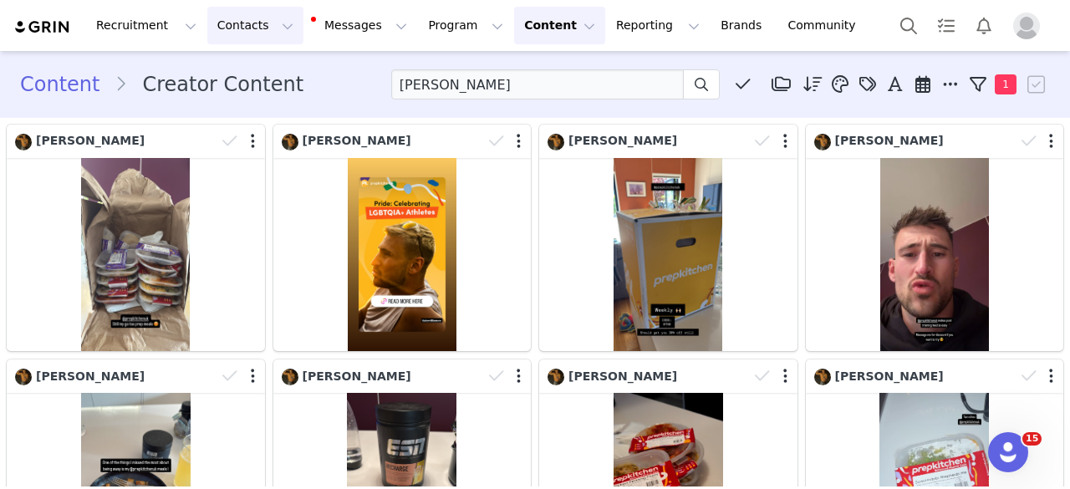
click at [249, 20] on button "Contacts Contacts" at bounding box center [255, 26] width 96 height 38
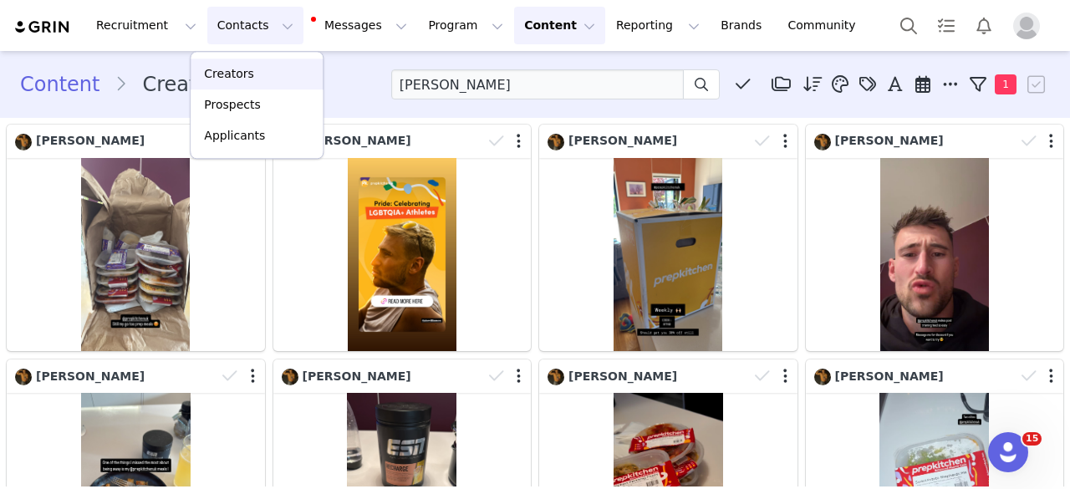
click at [246, 69] on p "Creators" at bounding box center [229, 74] width 50 height 18
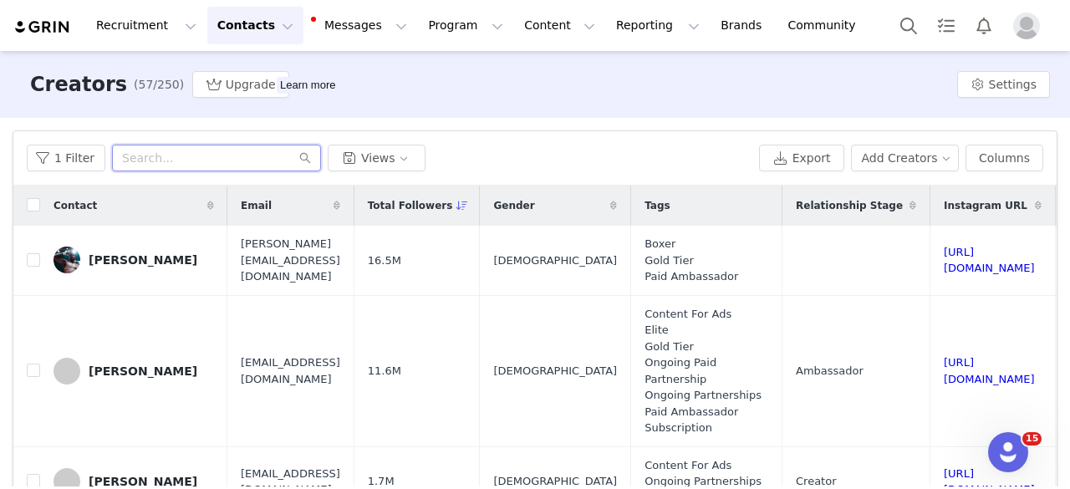
click at [232, 161] on input "text" at bounding box center [216, 158] width 209 height 27
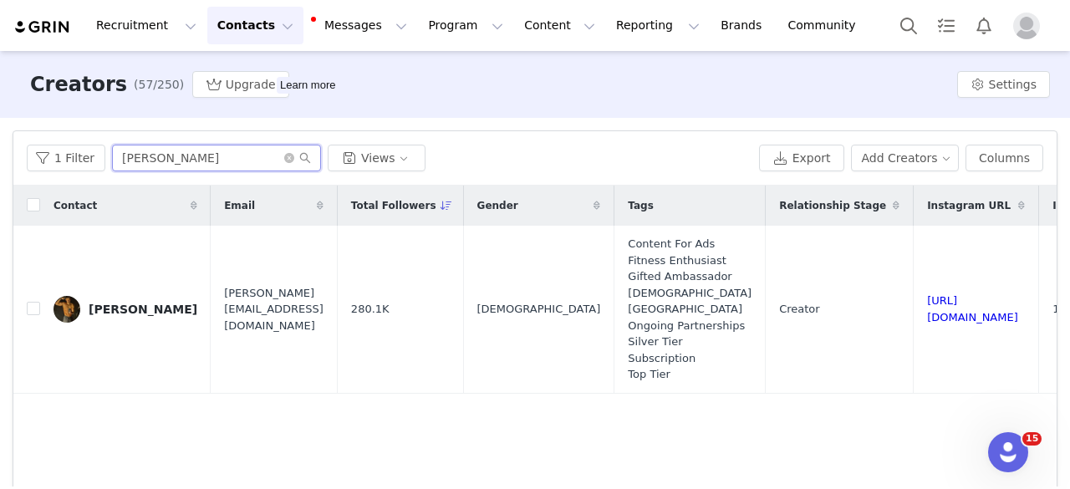
type input "[PERSON_NAME]"
click at [284, 157] on icon "icon: close-circle" at bounding box center [289, 158] width 10 height 10
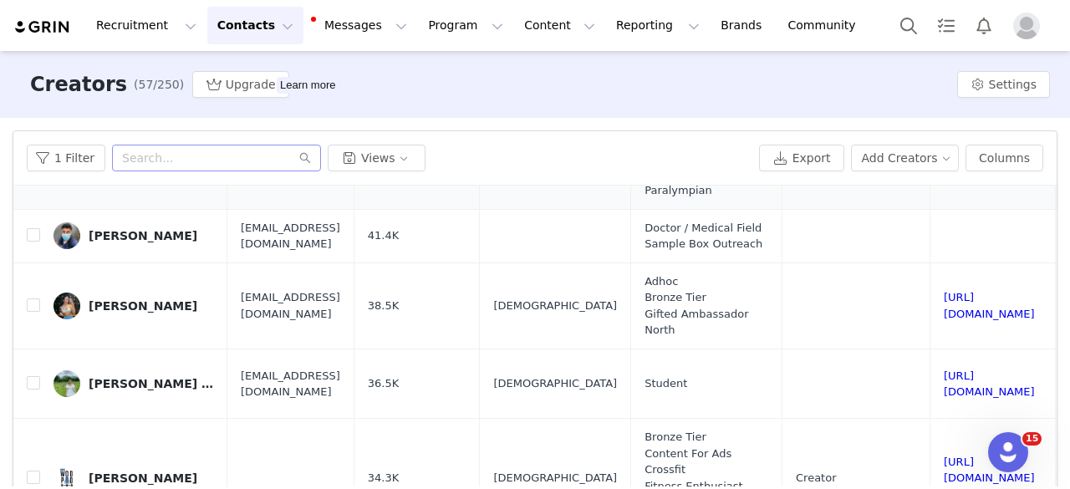
scroll to position [2178, 0]
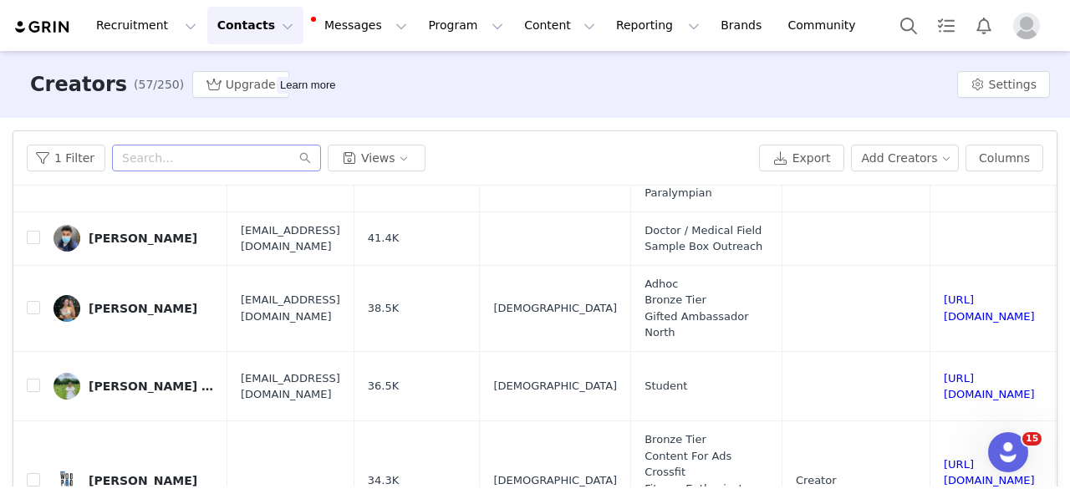
click at [594, 74] on div "Creators (57/250) Upgrade Learn more Settings" at bounding box center [535, 84] width 1070 height 67
click at [532, 33] on button "Content Content" at bounding box center [559, 26] width 91 height 38
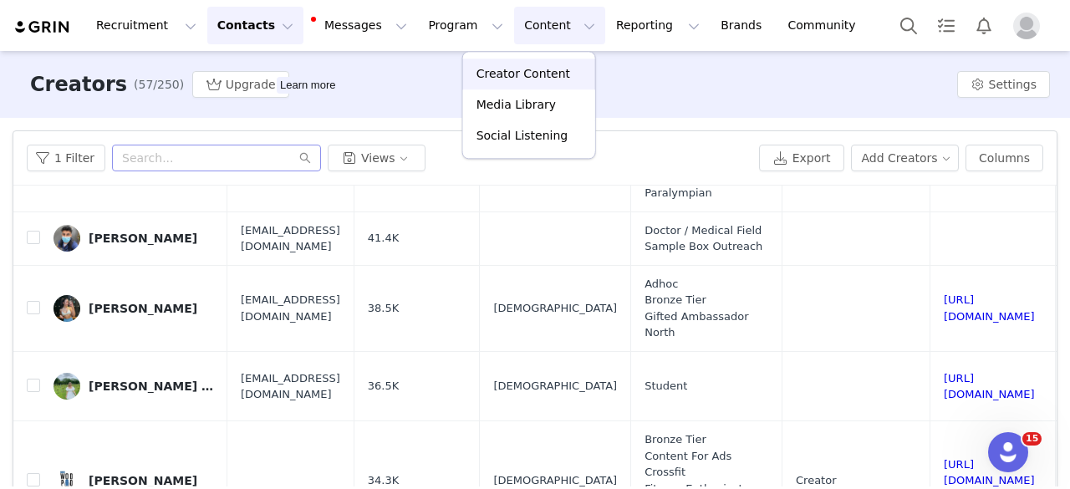
click at [530, 68] on p "Creator Content" at bounding box center [524, 74] width 94 height 18
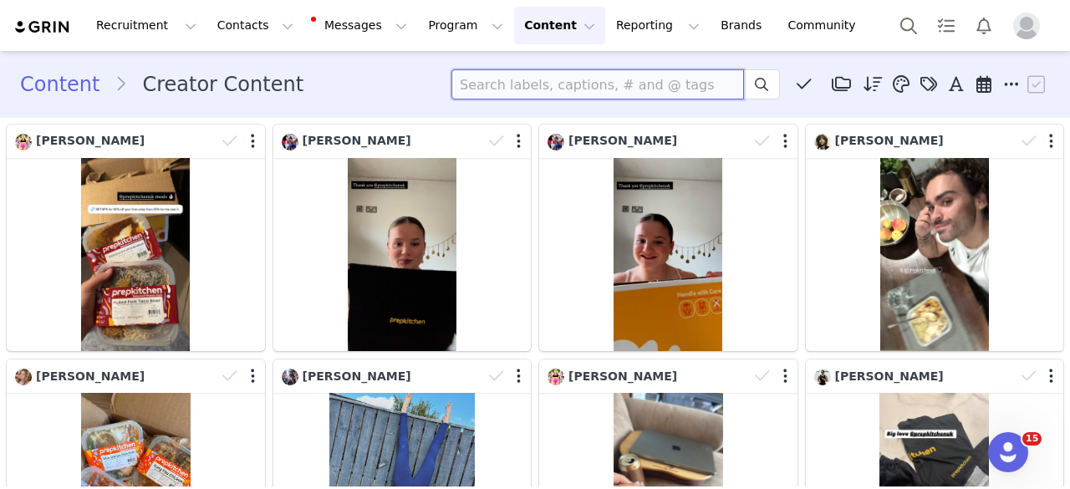
click at [550, 86] on input at bounding box center [598, 84] width 293 height 30
type input "Didi"
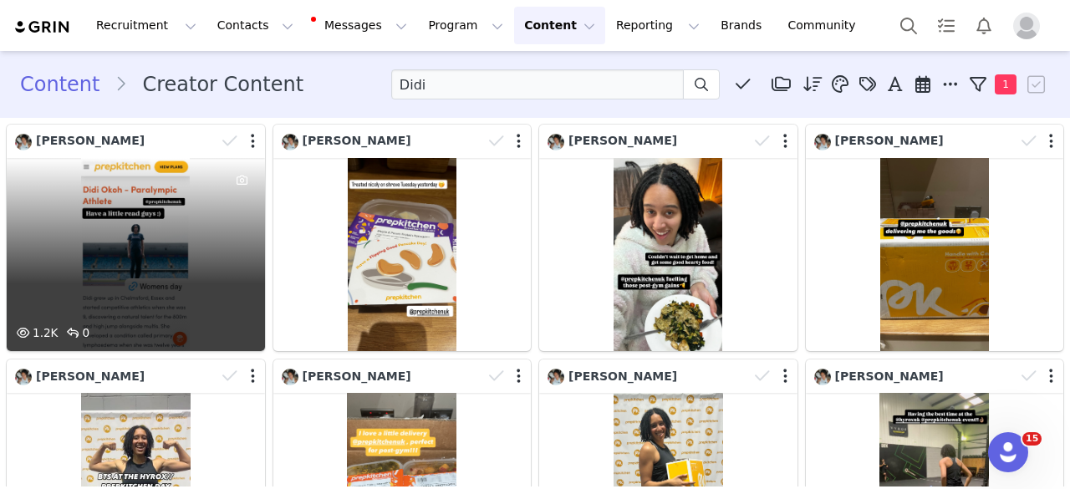
click at [221, 197] on div at bounding box center [242, 240] width 45 height 165
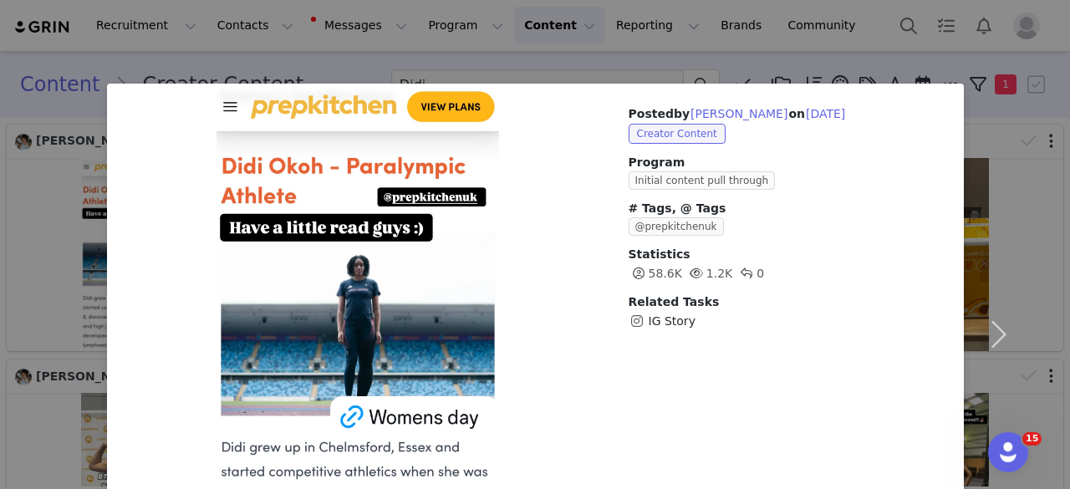
click at [701, 61] on div "Posted by [PERSON_NAME] on [DATE] Creator Content Program Initial content pull …" at bounding box center [535, 244] width 1070 height 489
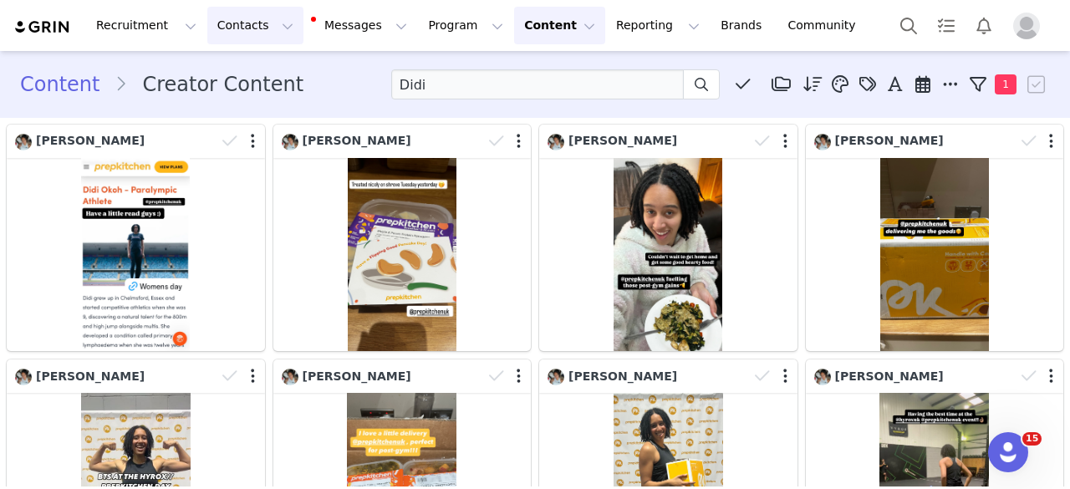
click at [233, 34] on button "Contacts Contacts" at bounding box center [255, 26] width 96 height 38
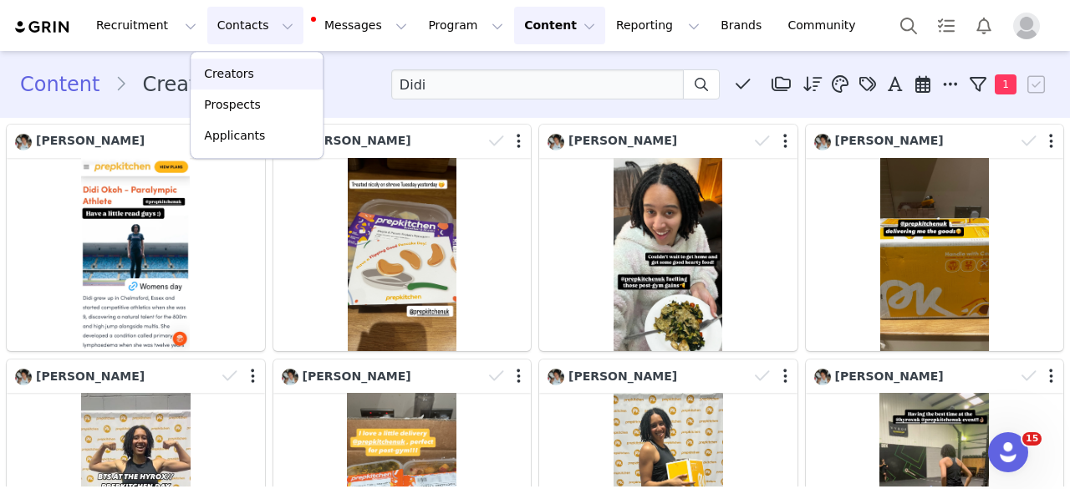
click at [237, 74] on p "Creators" at bounding box center [229, 74] width 50 height 18
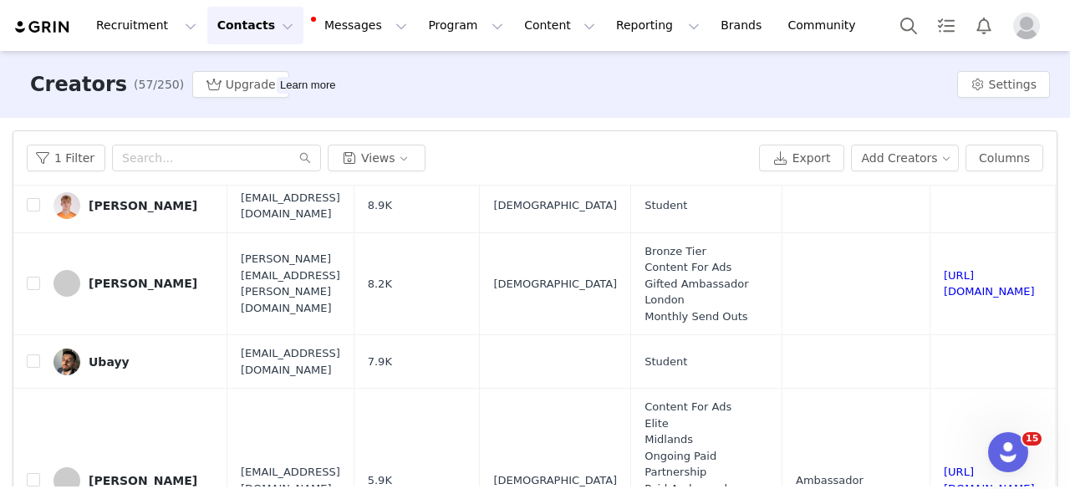
scroll to position [4031, 0]
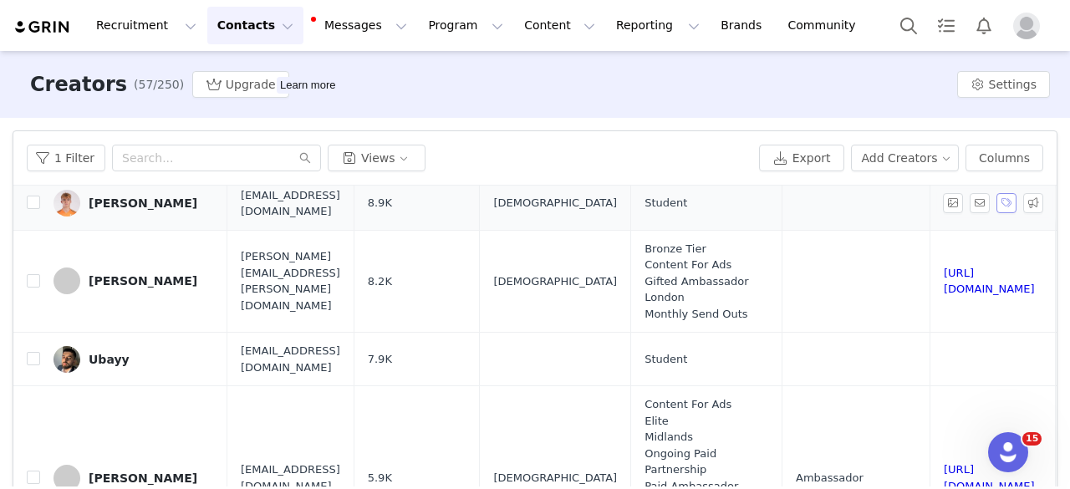
click at [997, 213] on button "button" at bounding box center [1007, 203] width 20 height 20
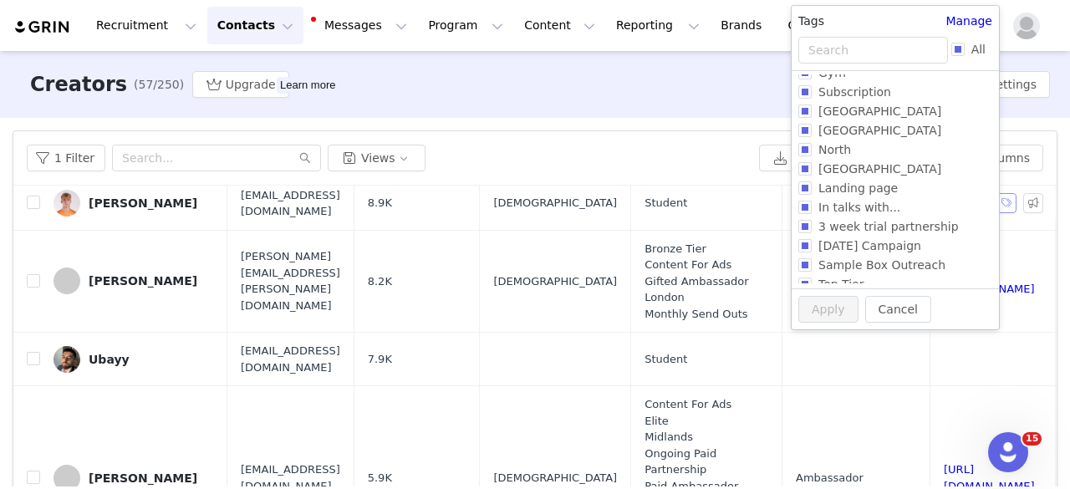
scroll to position [418, 0]
click at [863, 49] on input "text" at bounding box center [874, 50] width 150 height 27
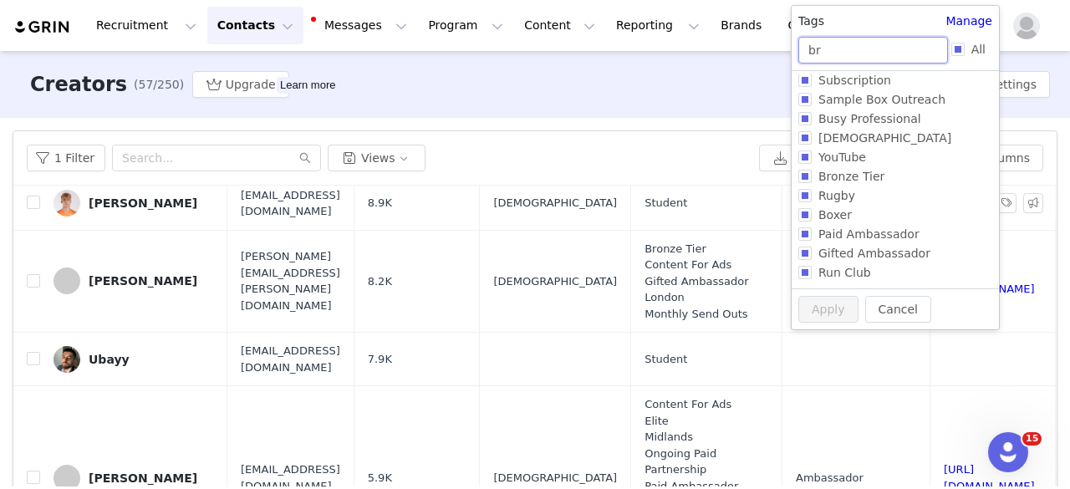
scroll to position [0, 0]
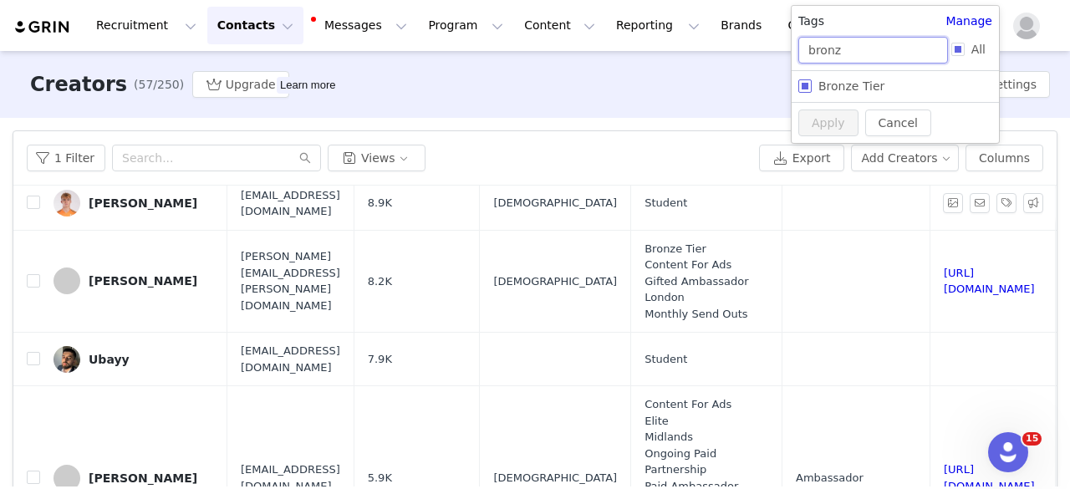
type input "bronz"
click at [802, 84] on input "Bronze Tier" at bounding box center [805, 85] width 13 height 13
checkbox input "true"
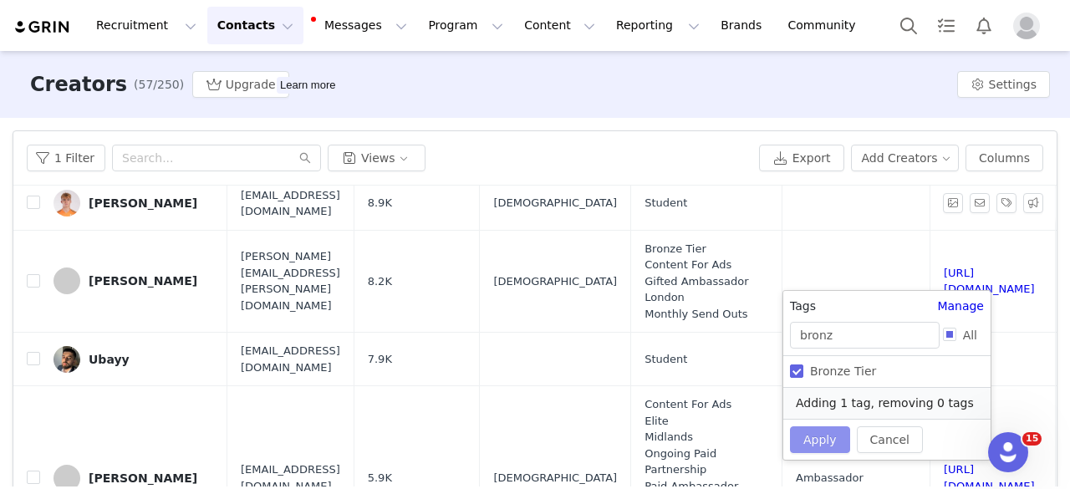
click at [820, 439] on button "Apply" at bounding box center [820, 439] width 60 height 27
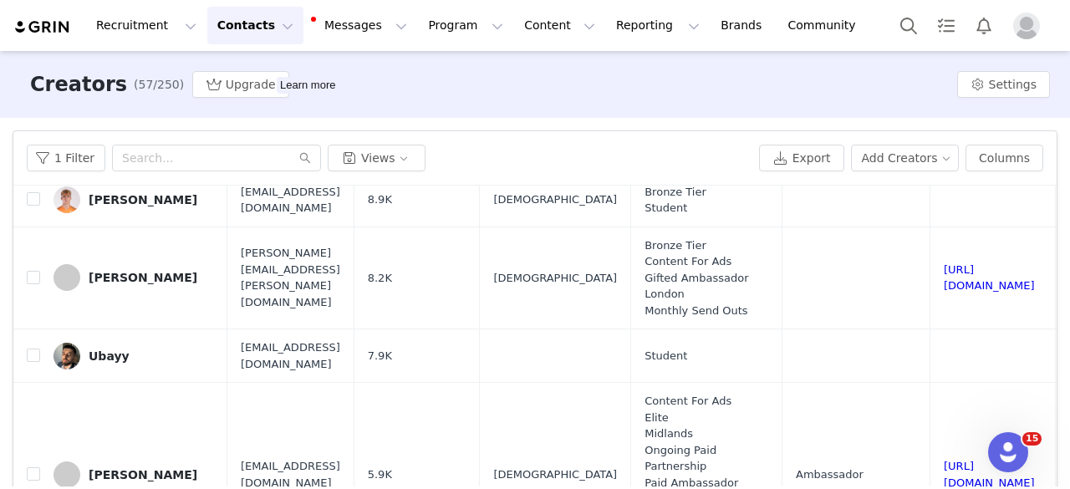
scroll to position [4035, 0]
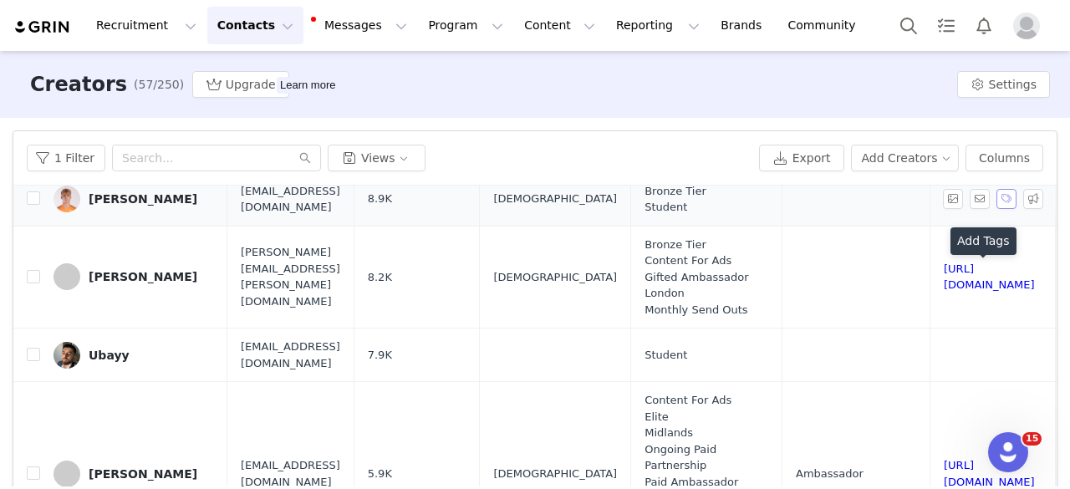
click at [997, 209] on button "button" at bounding box center [1007, 199] width 20 height 20
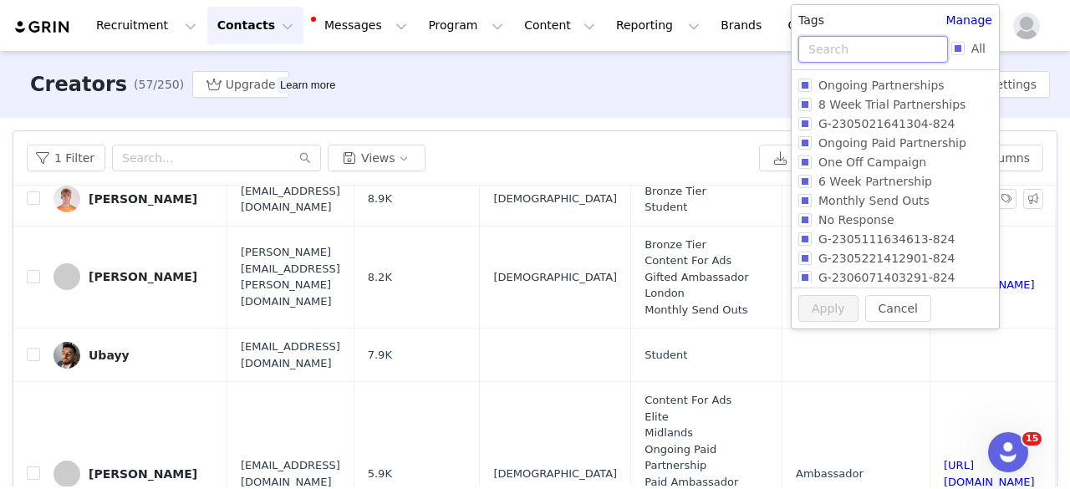
click at [850, 56] on input "text" at bounding box center [874, 49] width 150 height 27
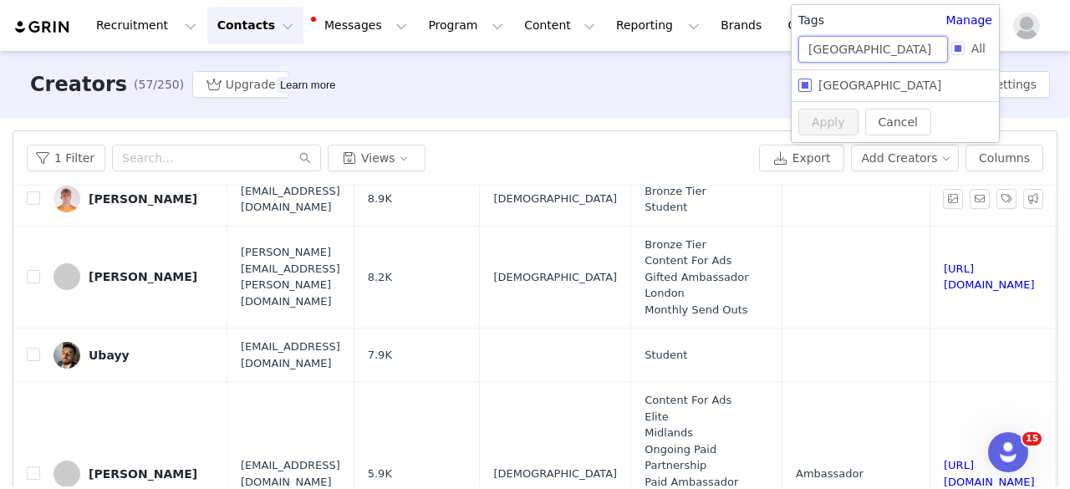
type input "[GEOGRAPHIC_DATA]"
click at [810, 84] on input "[GEOGRAPHIC_DATA]" at bounding box center [805, 85] width 13 height 13
checkbox input "true"
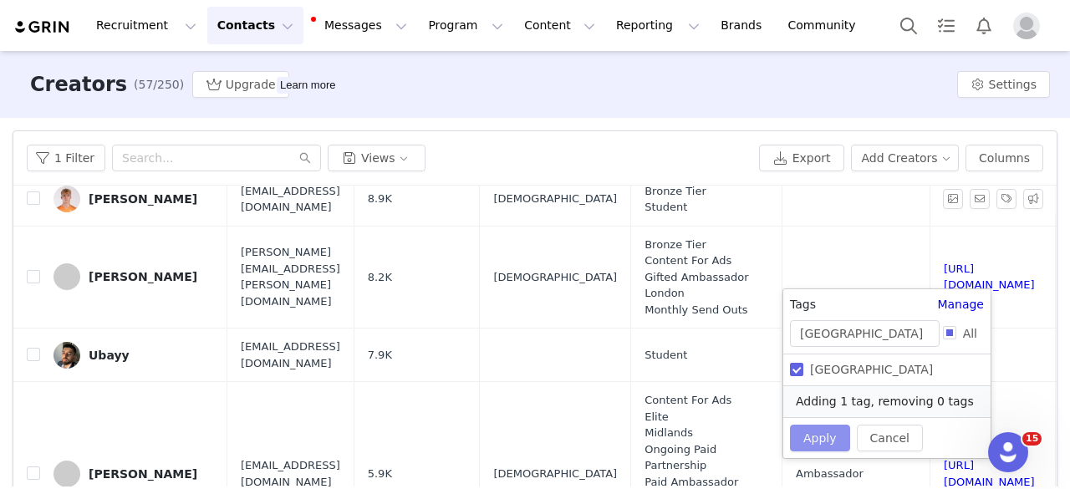
click at [824, 437] on button "Apply" at bounding box center [820, 438] width 60 height 27
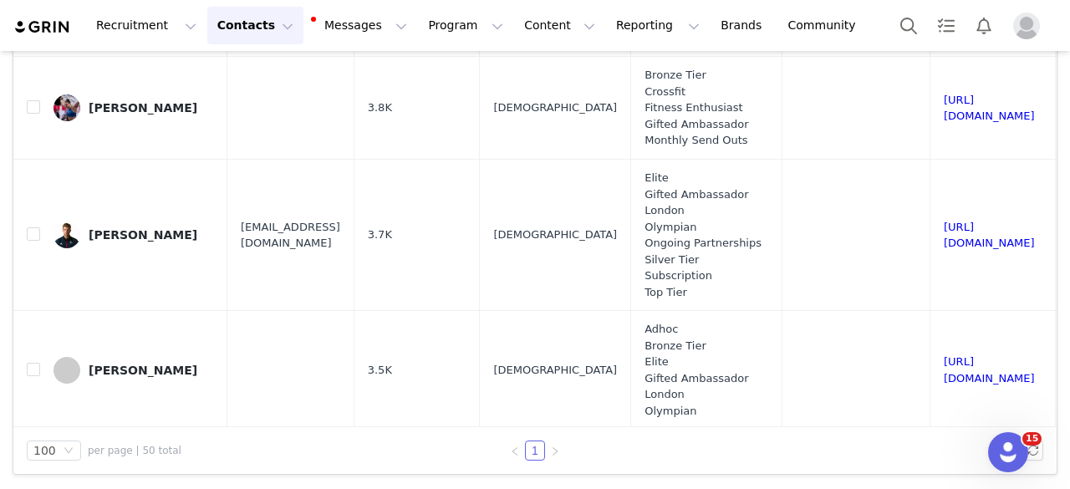
scroll to position [4754, 0]
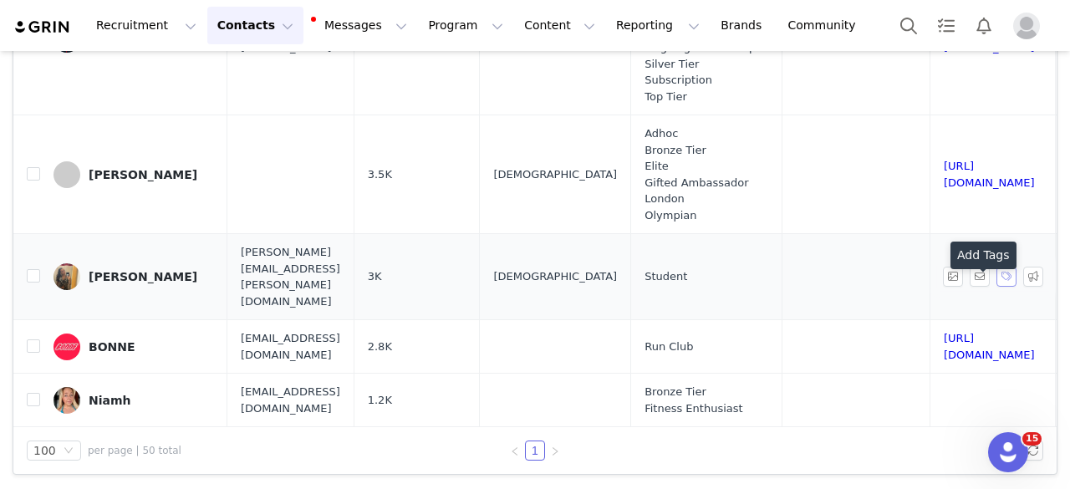
click at [997, 287] on button "button" at bounding box center [1007, 277] width 20 height 20
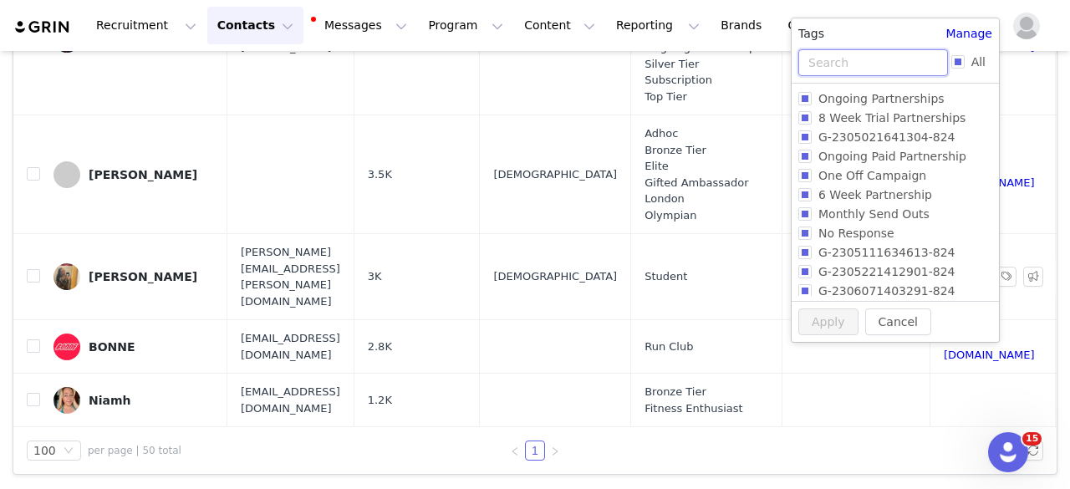
click at [860, 67] on input "text" at bounding box center [874, 62] width 150 height 27
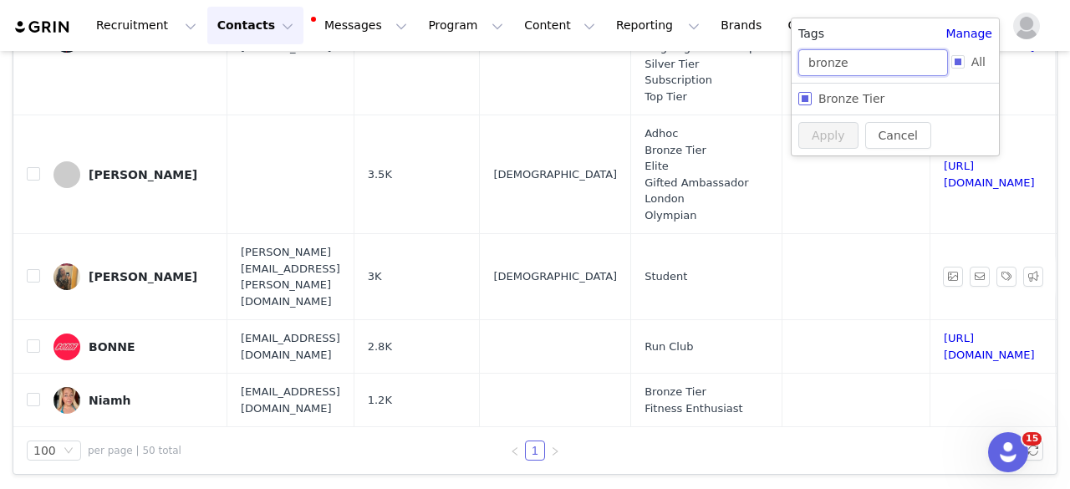
type input "bronze"
click at [806, 96] on input "Bronze Tier" at bounding box center [805, 98] width 13 height 13
checkbox input "true"
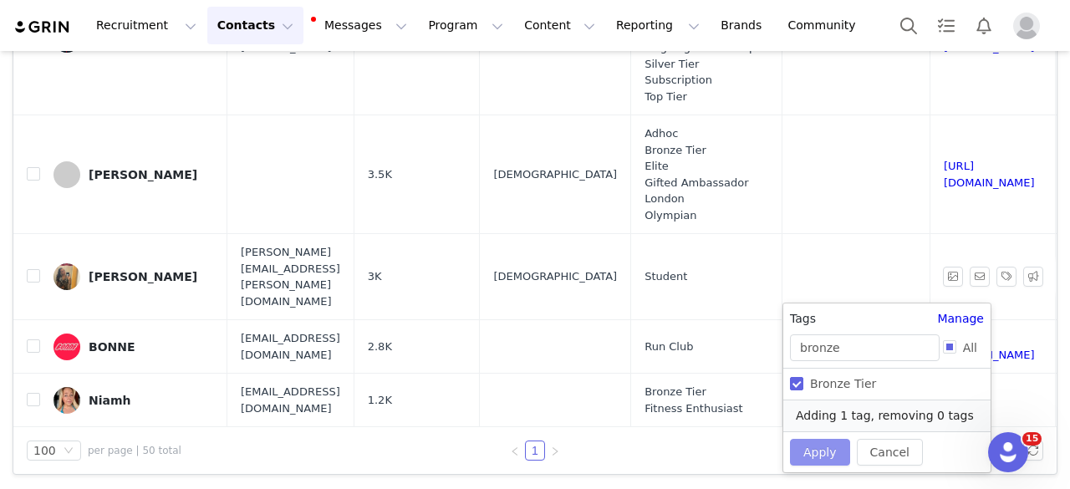
click at [818, 452] on button "Apply" at bounding box center [820, 452] width 60 height 27
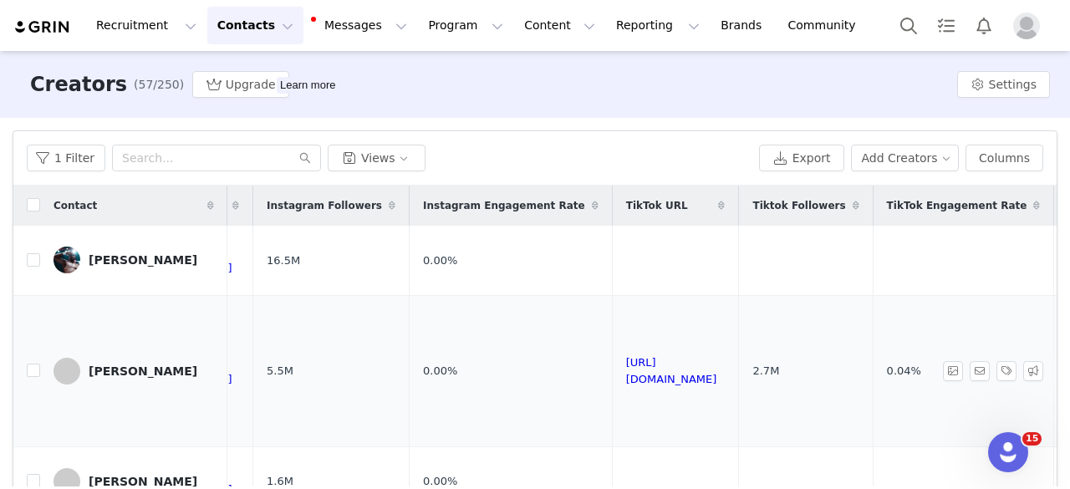
scroll to position [0, 0]
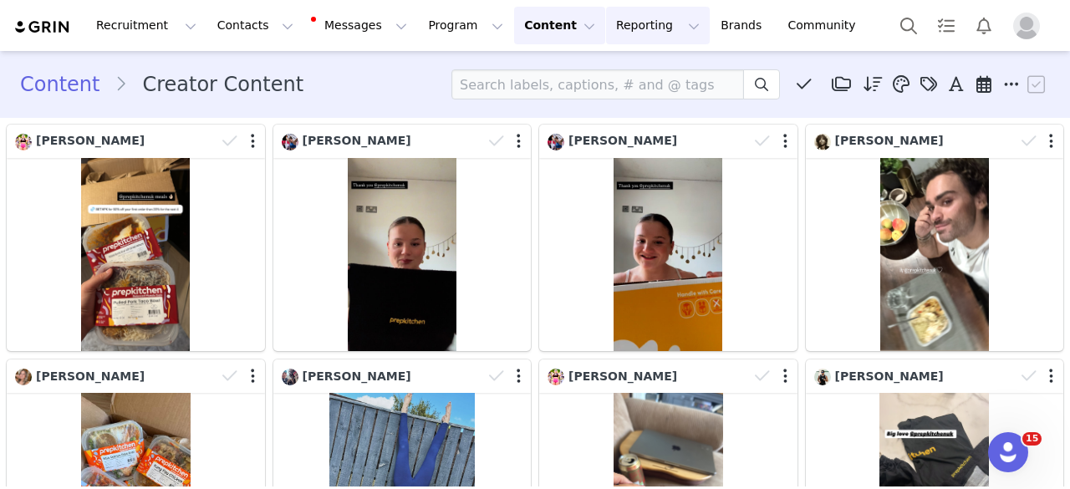
click at [606, 28] on button "Reporting Reporting" at bounding box center [658, 26] width 104 height 38
click at [585, 72] on p "Dashboard" at bounding box center [590, 74] width 64 height 18
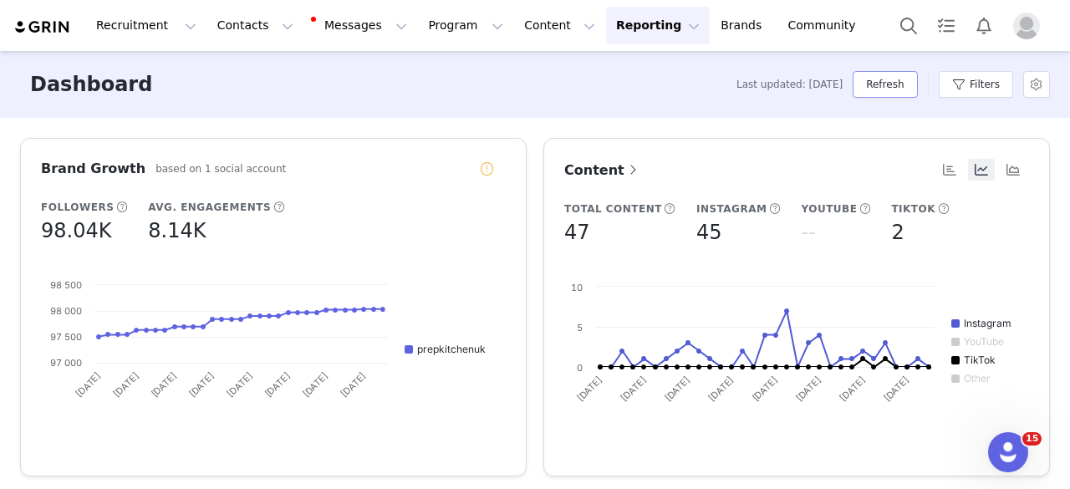
click at [896, 84] on button "Refresh" at bounding box center [885, 84] width 64 height 27
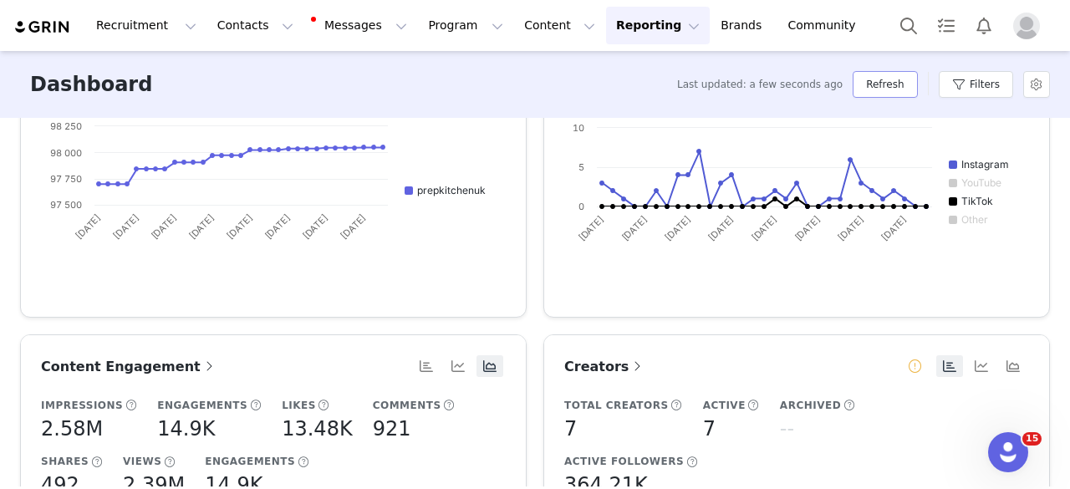
scroll to position [164, 0]
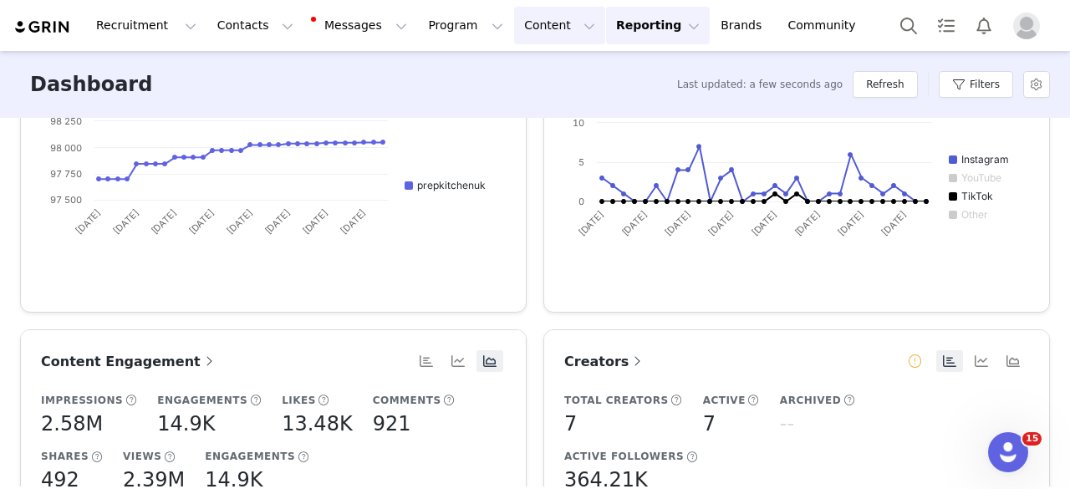
click at [514, 13] on button "Content Content" at bounding box center [559, 26] width 91 height 38
click at [495, 66] on p "Creator Content" at bounding box center [524, 74] width 94 height 18
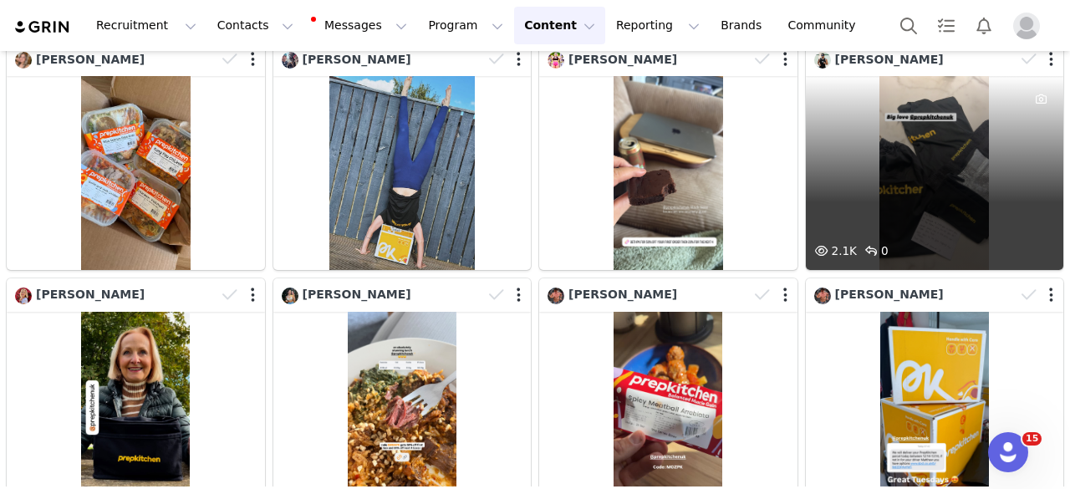
scroll to position [318, 0]
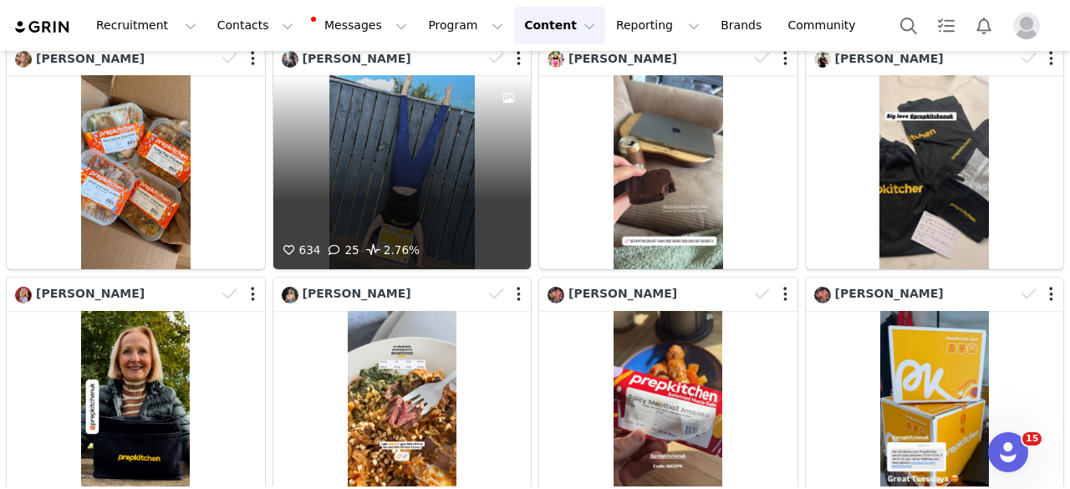
click at [498, 213] on div at bounding box center [508, 157] width 45 height 165
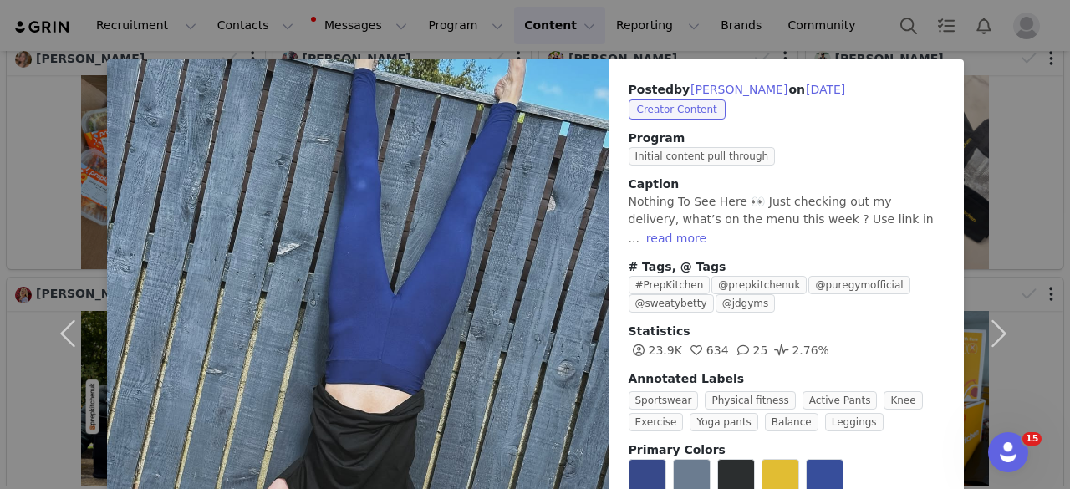
scroll to position [142, 0]
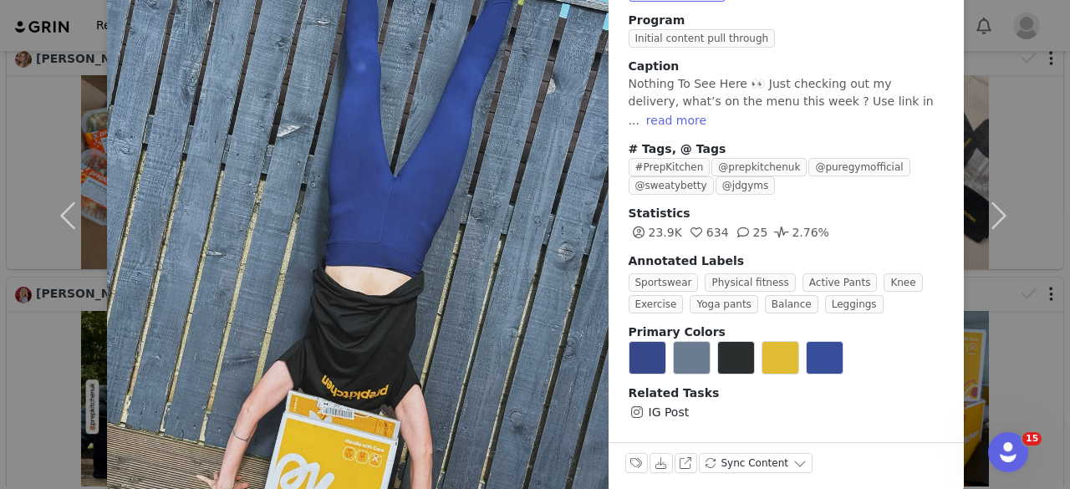
click at [1045, 56] on div "Posted by [PERSON_NAME] on [DATE] Creator Content Program Initial content pull …" at bounding box center [535, 244] width 1070 height 489
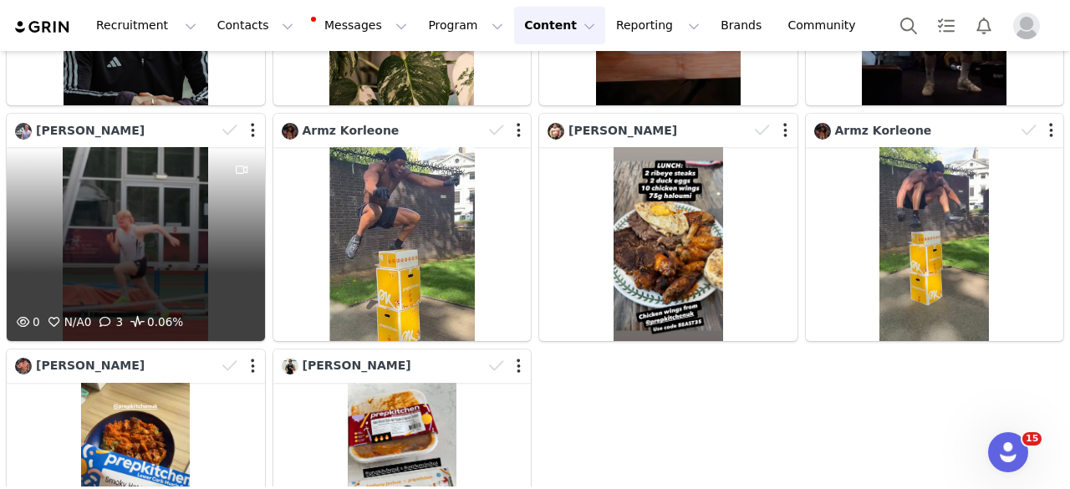
scroll to position [1519, 0]
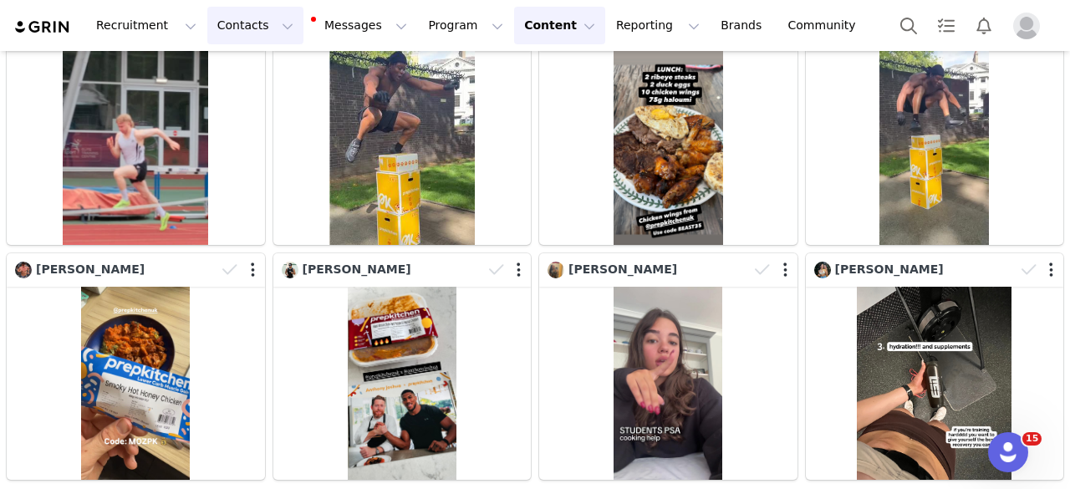
click at [217, 14] on button "Contacts Contacts" at bounding box center [255, 26] width 96 height 38
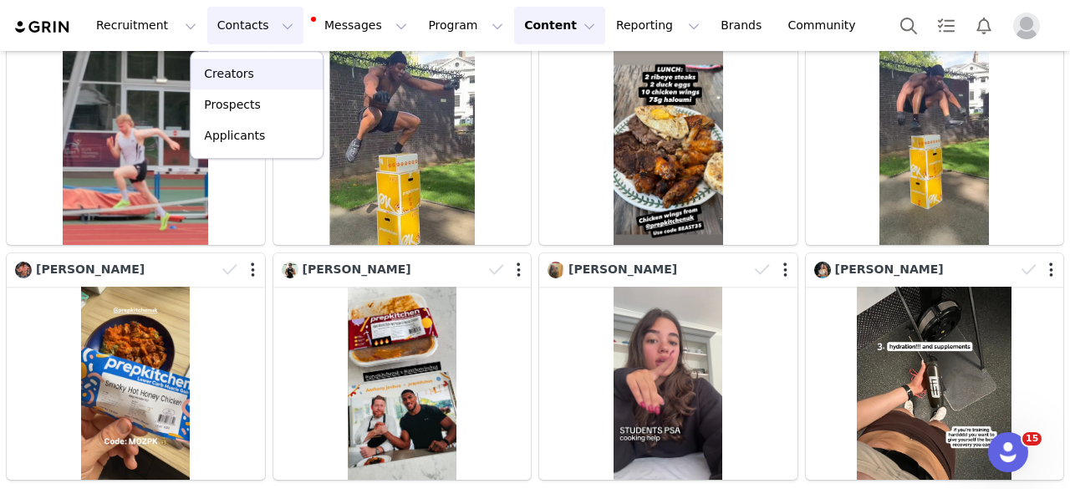
click at [237, 68] on p "Creators" at bounding box center [229, 74] width 50 height 18
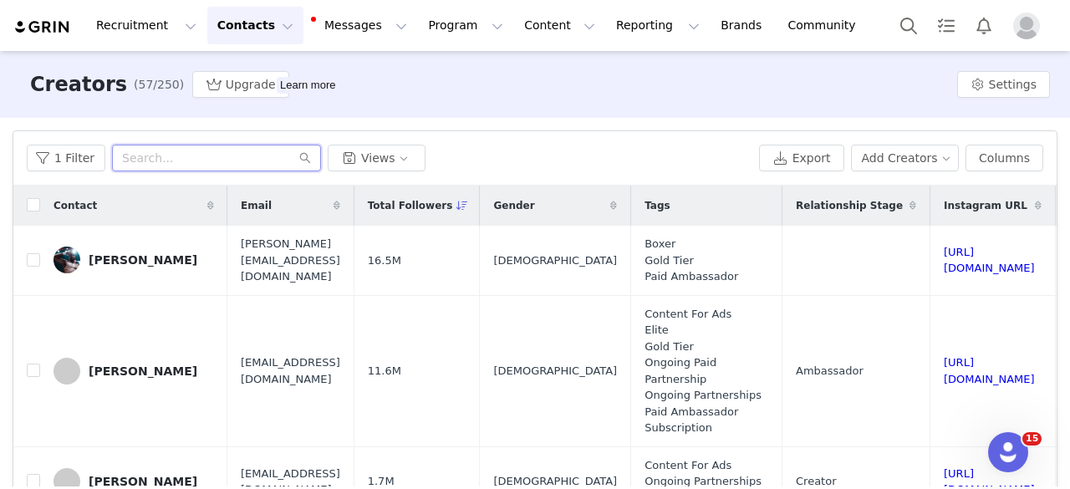
click at [174, 149] on input "text" at bounding box center [216, 158] width 209 height 27
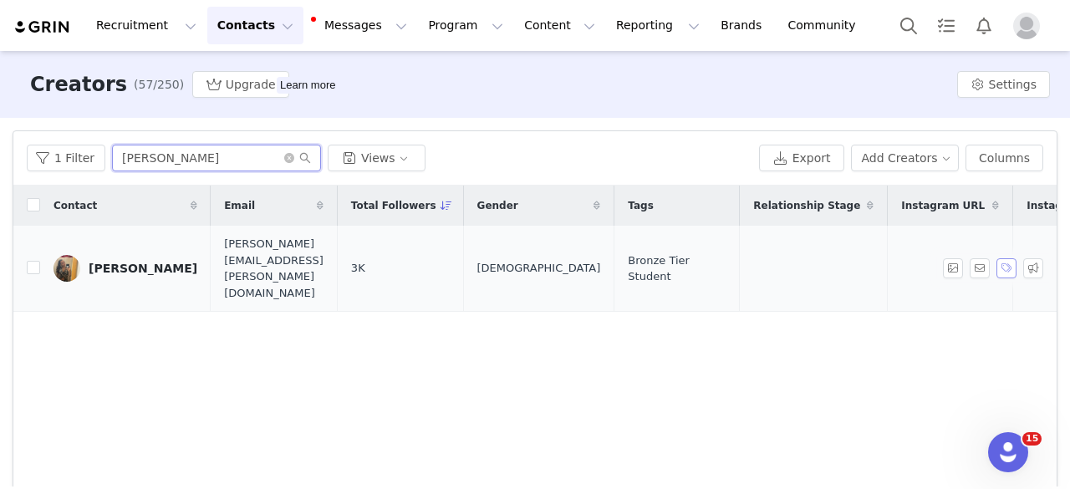
type input "[PERSON_NAME]"
click at [997, 258] on button "button" at bounding box center [1007, 268] width 20 height 20
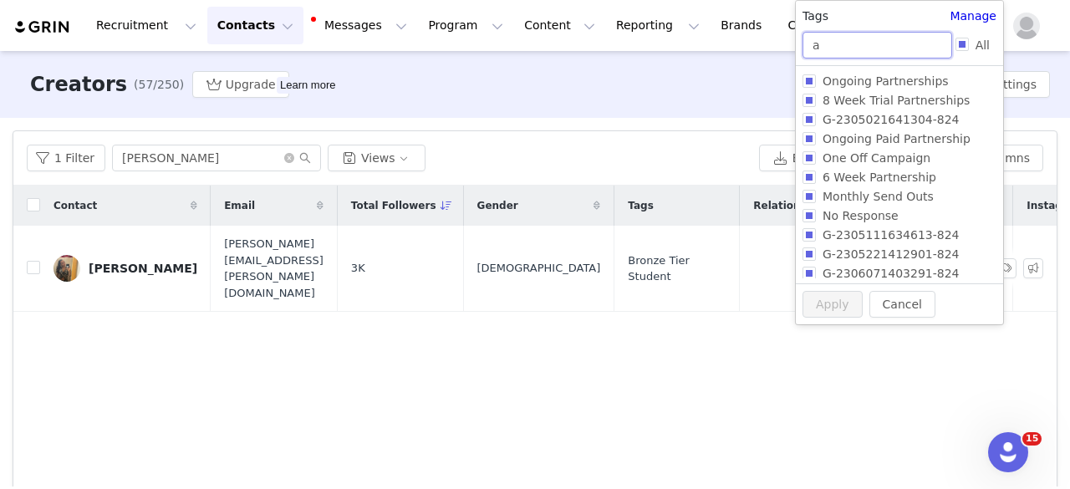
click at [878, 40] on input "a" at bounding box center [878, 45] width 150 height 27
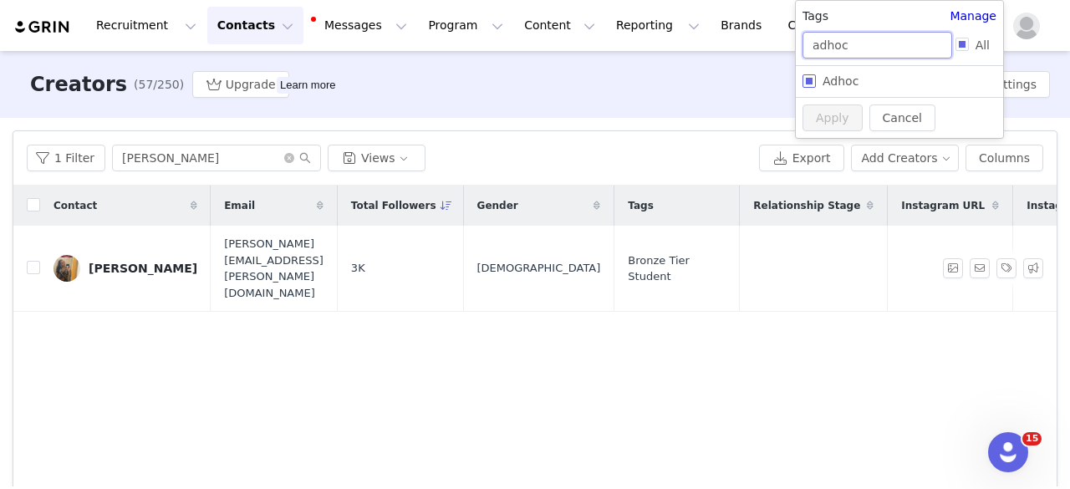
type input "adhoc"
click at [809, 86] on input "Adhoc" at bounding box center [809, 80] width 13 height 13
checkbox input "true"
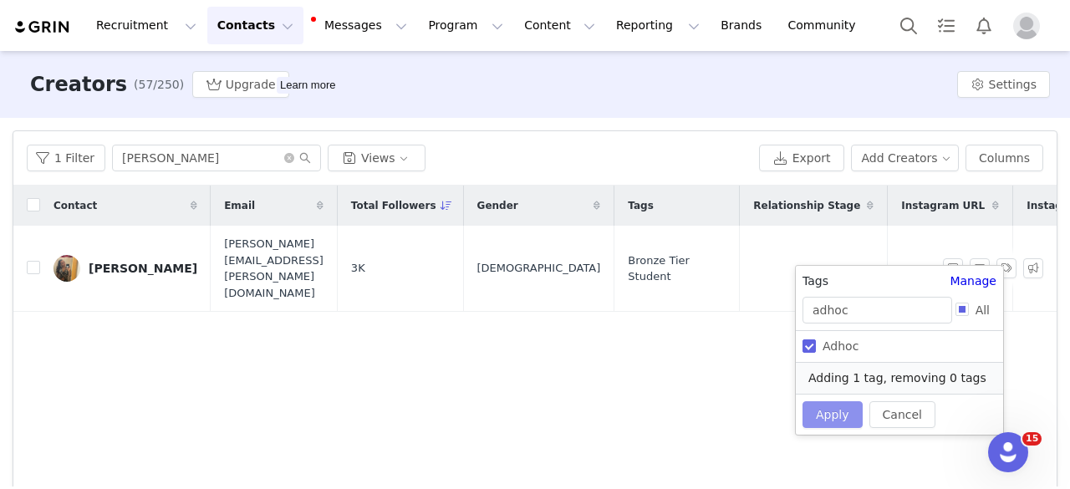
click at [835, 411] on button "Apply" at bounding box center [833, 414] width 60 height 27
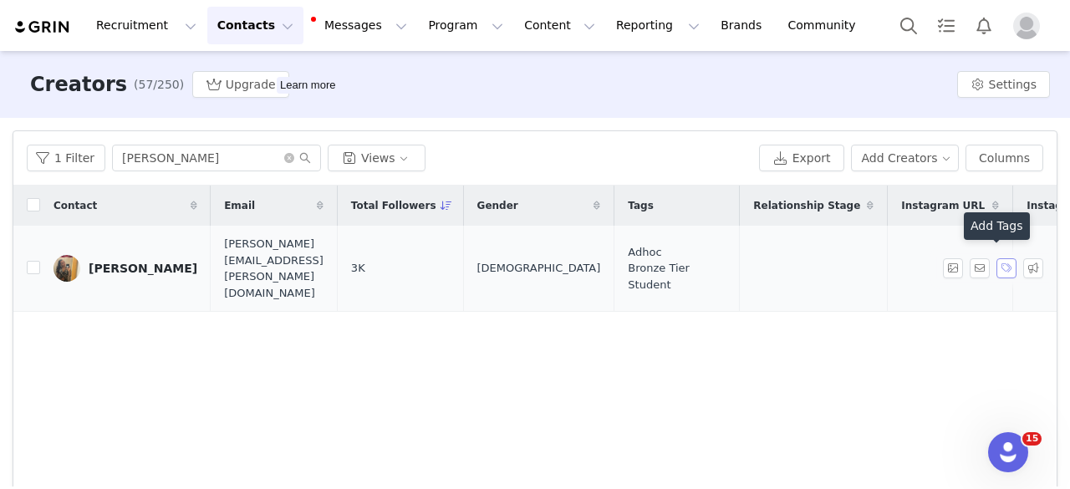
click at [997, 263] on button "button" at bounding box center [1007, 268] width 20 height 20
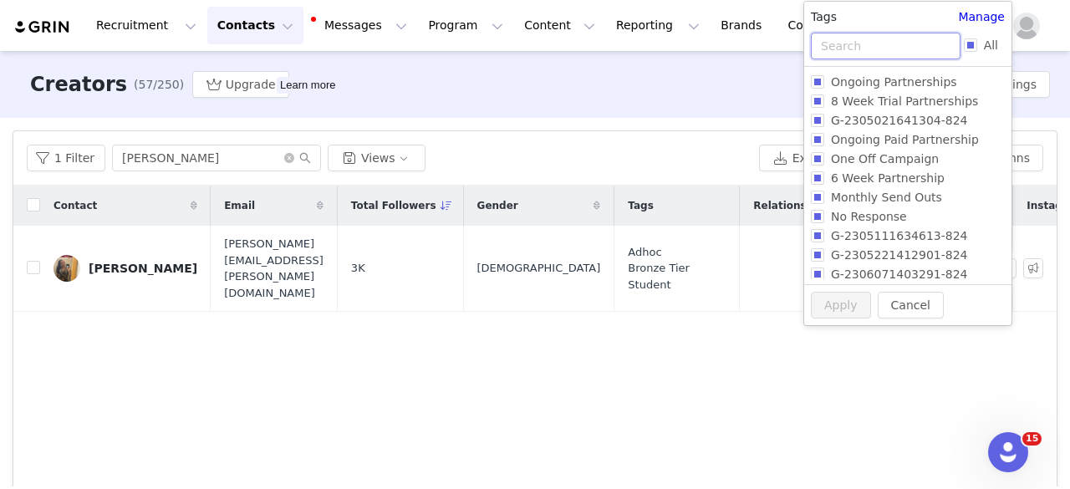
click at [865, 33] on input "text" at bounding box center [886, 46] width 150 height 27
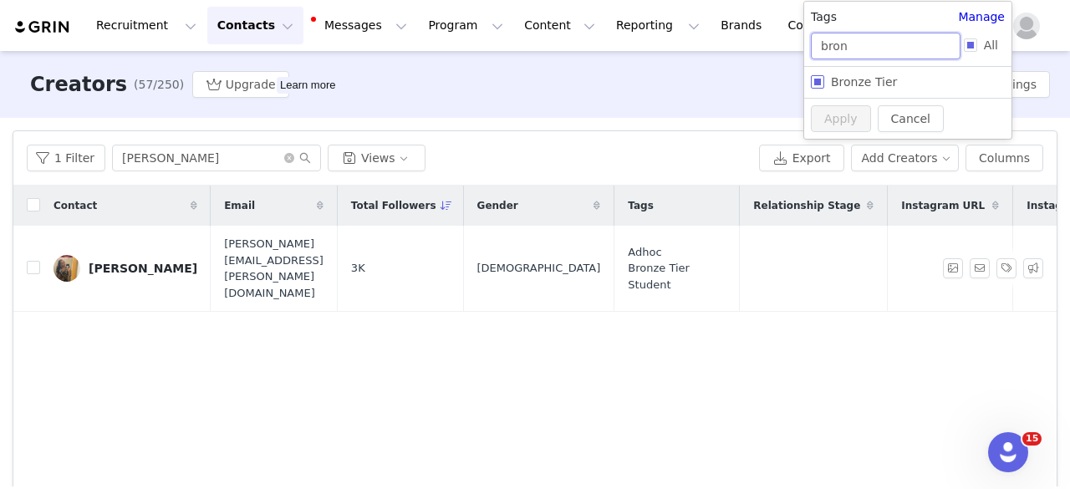
type input "bron"
click at [823, 83] on input "Bronze Tier" at bounding box center [817, 81] width 13 height 13
checkbox input "true"
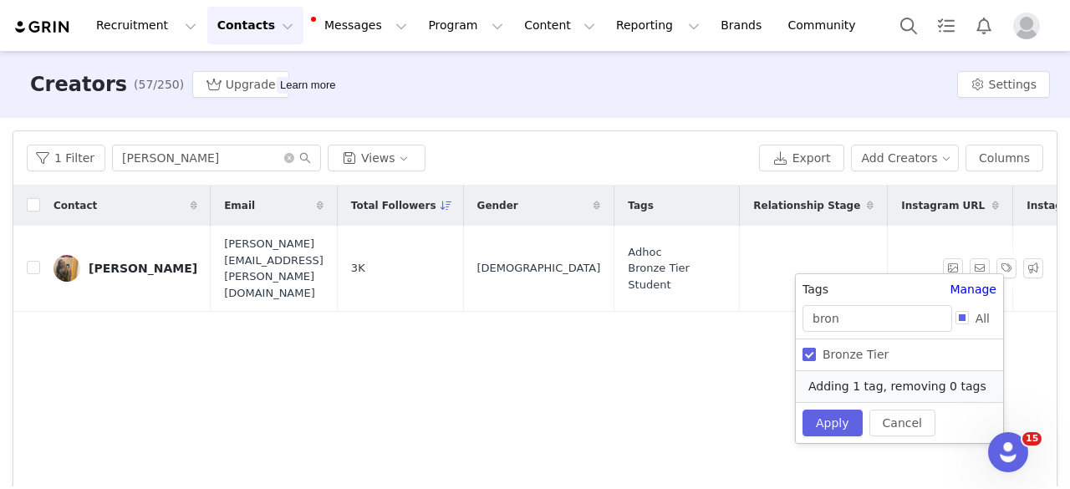
click at [808, 357] on input "Bronze Tier" at bounding box center [809, 354] width 13 height 13
checkbox input "false"
click at [840, 428] on button "Apply" at bounding box center [833, 423] width 60 height 27
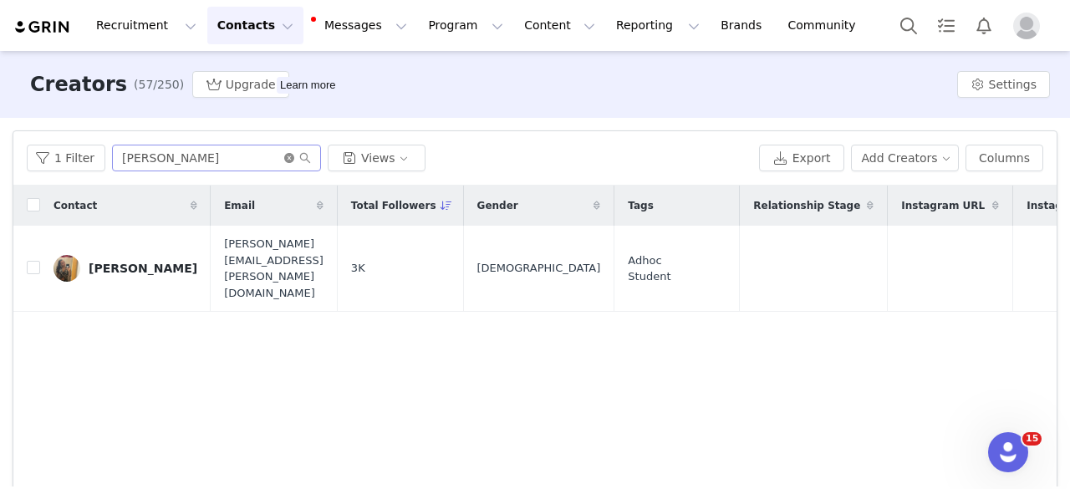
click at [284, 160] on icon "icon: close-circle" at bounding box center [289, 158] width 10 height 10
